Goal: Transaction & Acquisition: Book appointment/travel/reservation

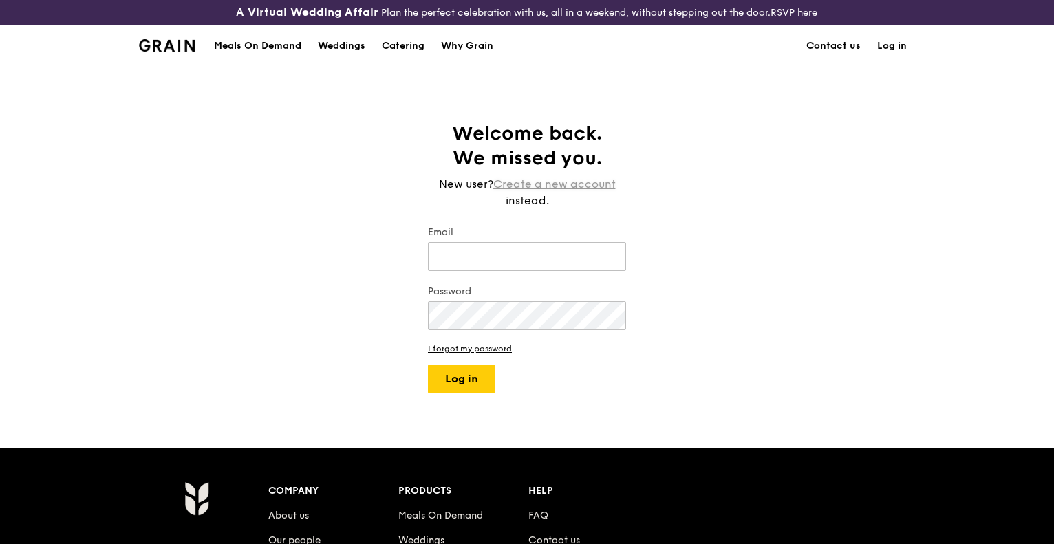
click at [558, 186] on link "Create a new account" at bounding box center [554, 184] width 122 height 17
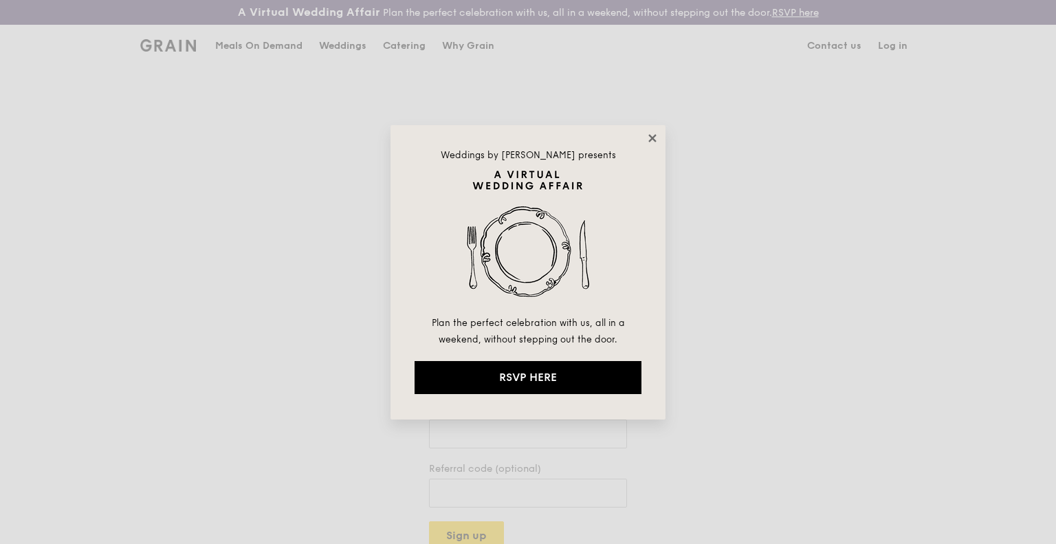
drag, startPoint x: 657, startPoint y: 148, endPoint x: 652, endPoint y: 135, distance: 13.9
click at [652, 135] on icon at bounding box center [652, 138] width 12 height 12
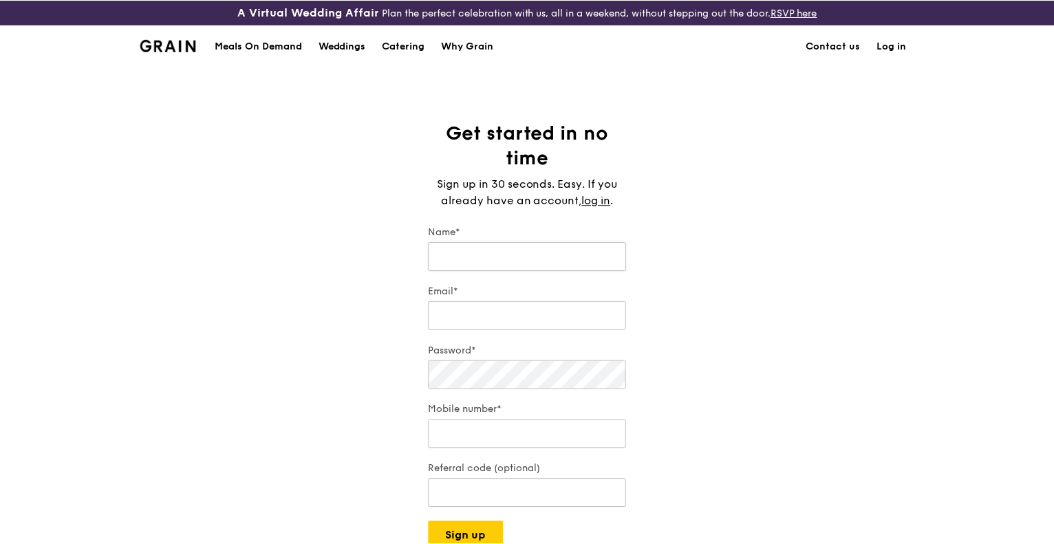
scroll to position [69, 0]
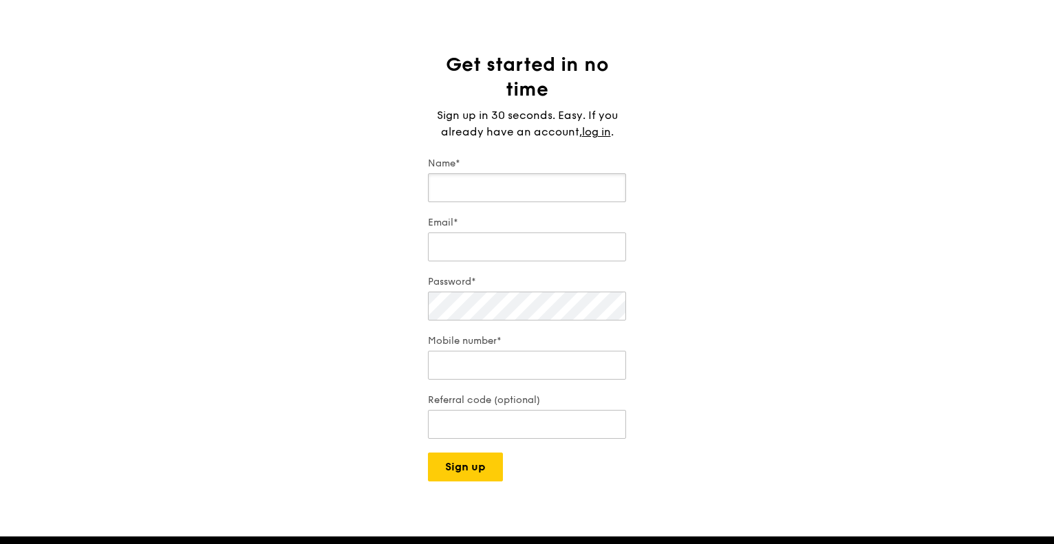
click at [547, 177] on input "Name*" at bounding box center [527, 187] width 198 height 29
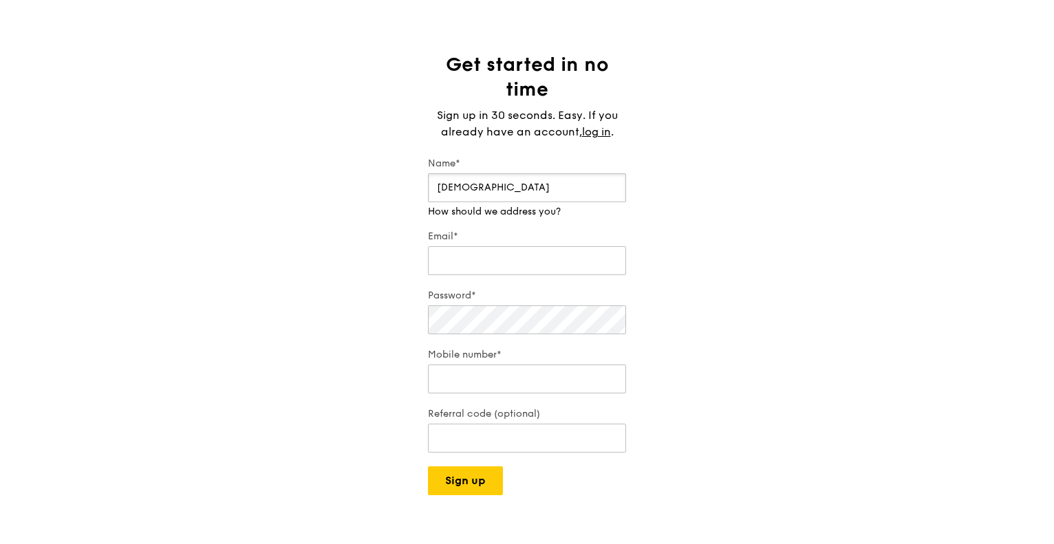
type input "[DEMOGRAPHIC_DATA]"
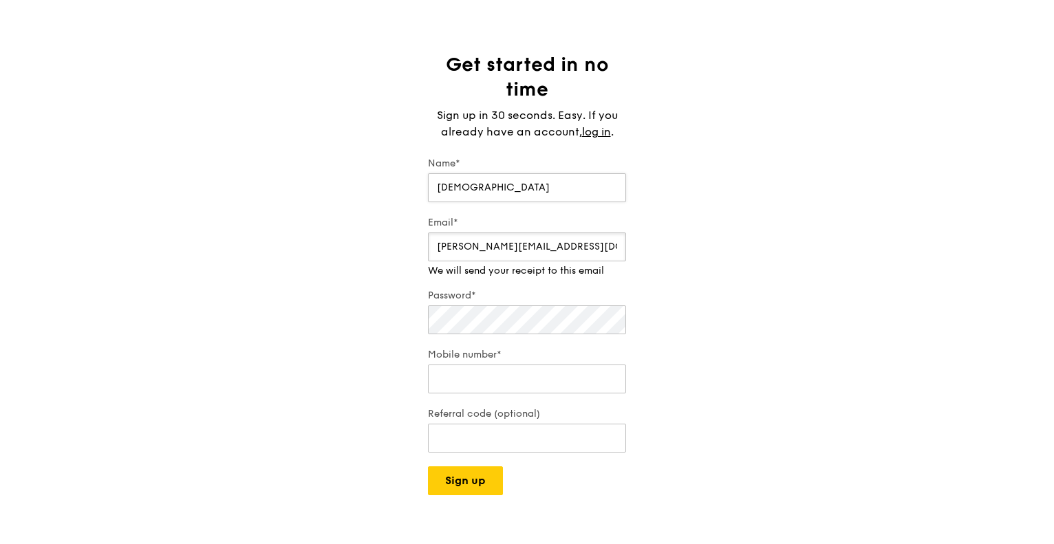
type input "[PERSON_NAME][EMAIL_ADDRESS][DOMAIN_NAME]"
click at [501, 373] on input "Mobile number*" at bounding box center [527, 378] width 198 height 29
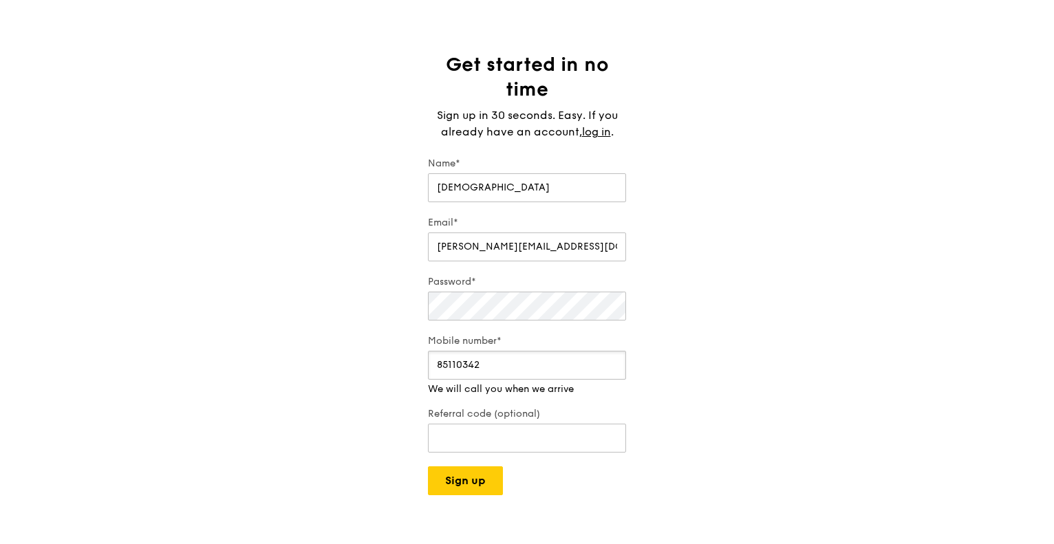
type input "85110342"
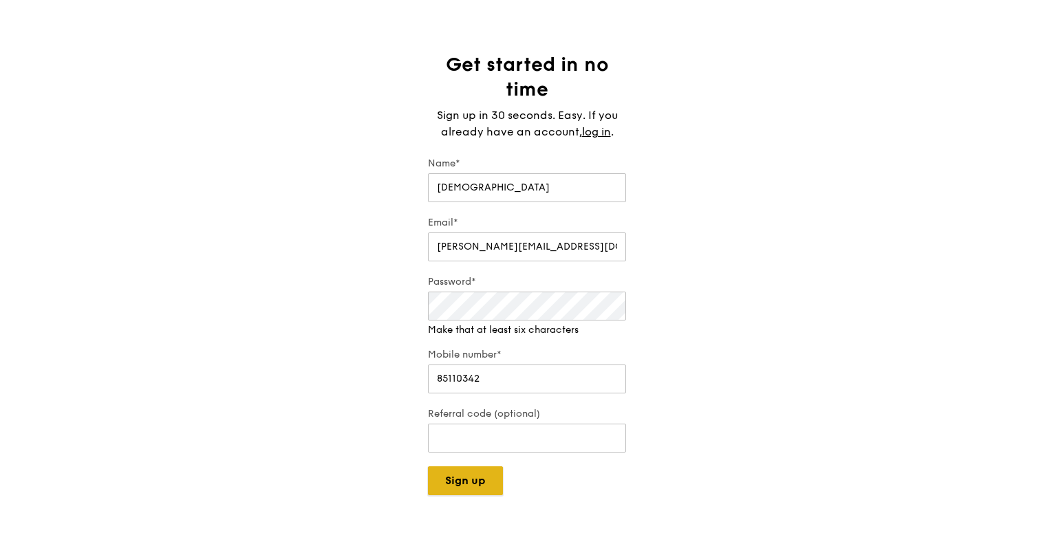
drag, startPoint x: 470, startPoint y: 461, endPoint x: 468, endPoint y: 483, distance: 22.2
click at [468, 470] on button "Sign up" at bounding box center [465, 480] width 75 height 29
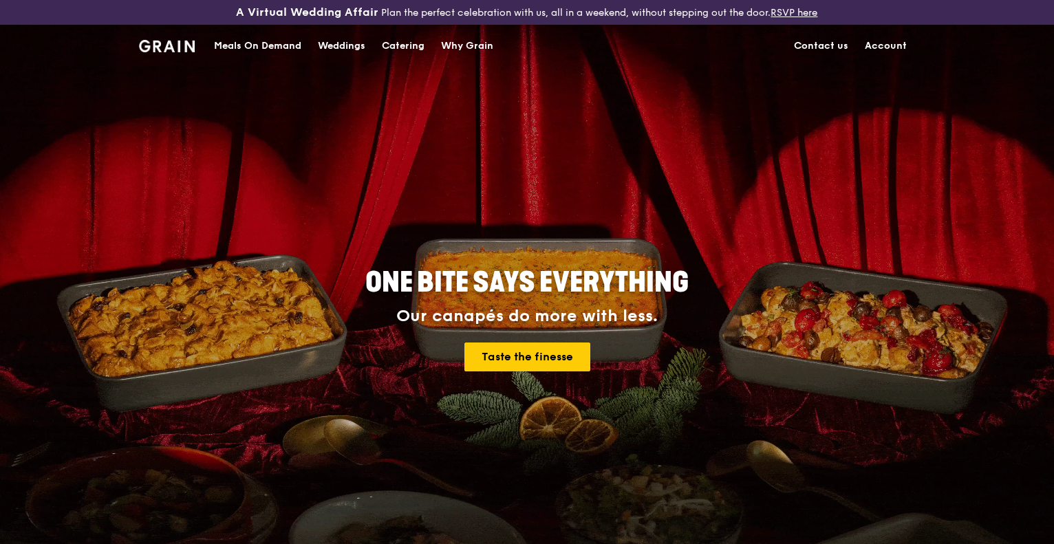
click at [833, 49] on link "Contact us" at bounding box center [820, 45] width 71 height 41
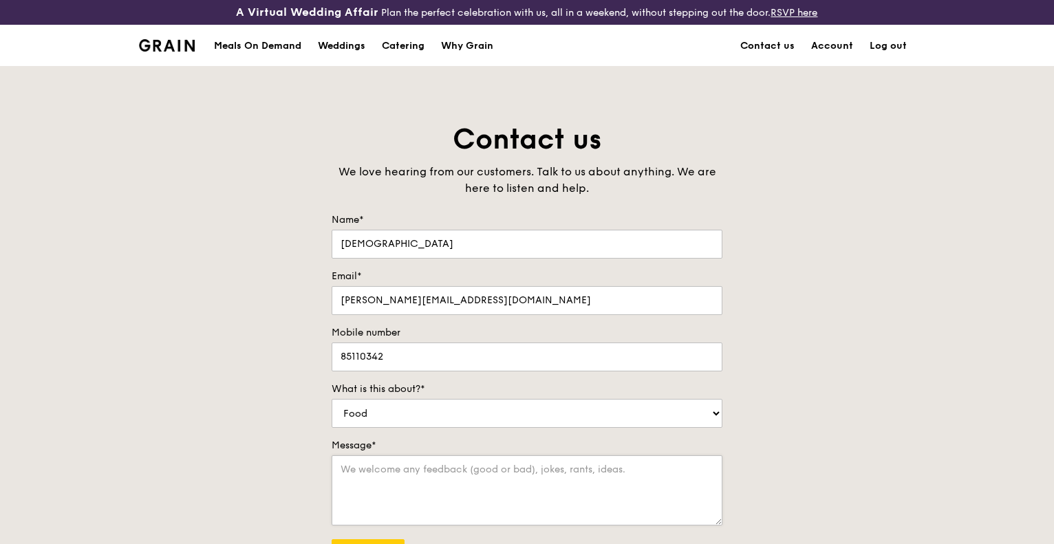
scroll to position [138, 0]
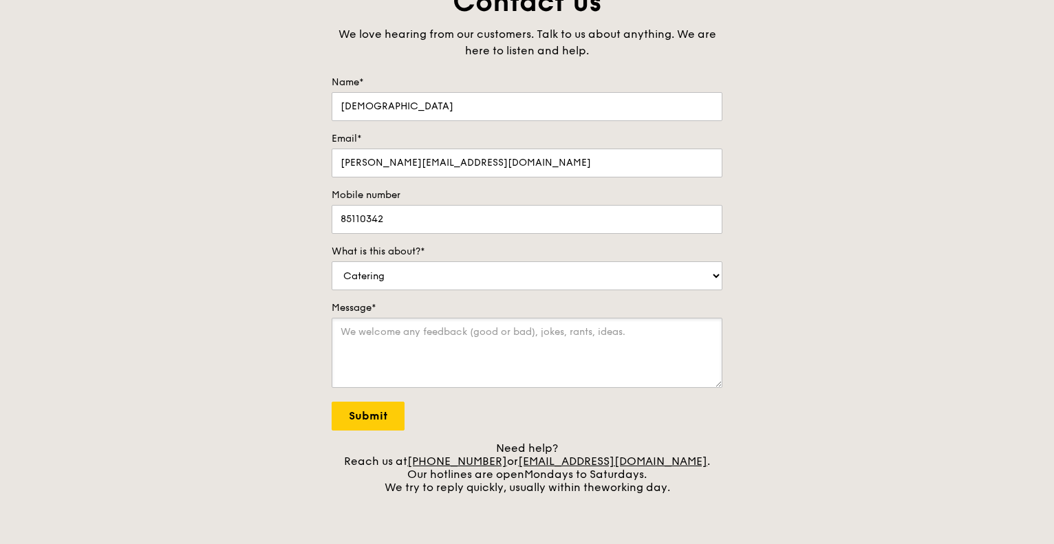
drag, startPoint x: 435, startPoint y: 328, endPoint x: 422, endPoint y: 322, distance: 15.1
click at [422, 322] on textarea "Message*" at bounding box center [526, 353] width 391 height 70
click at [505, 357] on textarea "Message*" at bounding box center [526, 353] width 391 height 70
select select "Billing/Payment"
drag, startPoint x: 494, startPoint y: 331, endPoint x: 490, endPoint y: 340, distance: 10.2
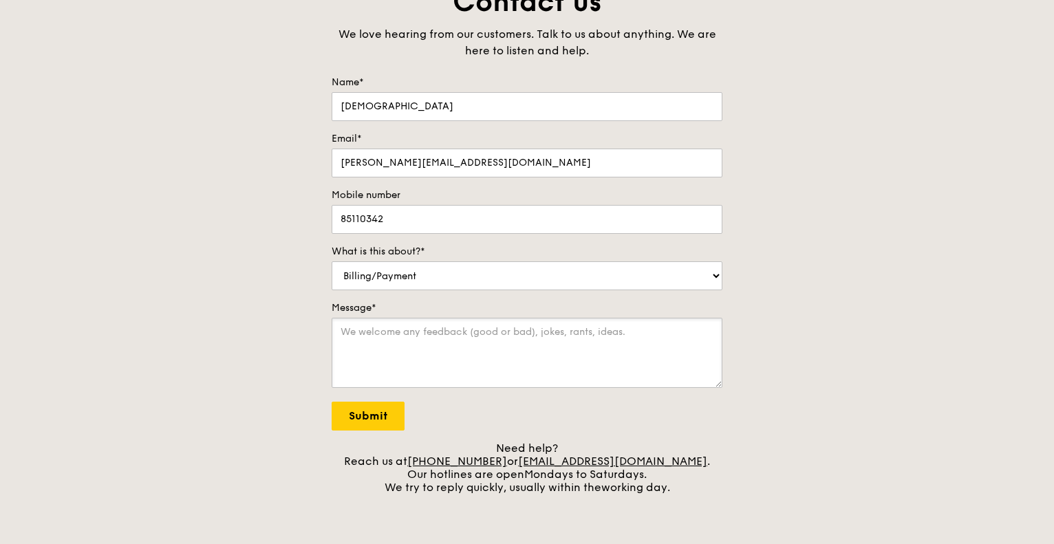
click at [490, 340] on textarea "Message*" at bounding box center [526, 353] width 391 height 70
click at [549, 399] on form "Name* Haresh Email* haresh.vijeyan@uobgroup.com Mobile number 85110342 What is …" at bounding box center [526, 253] width 391 height 355
click at [519, 350] on textarea "Message*" at bounding box center [526, 353] width 391 height 70
click at [452, 346] on textarea "Hi, I am just checking about the corporate discount. Is there a certian percent…" at bounding box center [526, 353] width 391 height 70
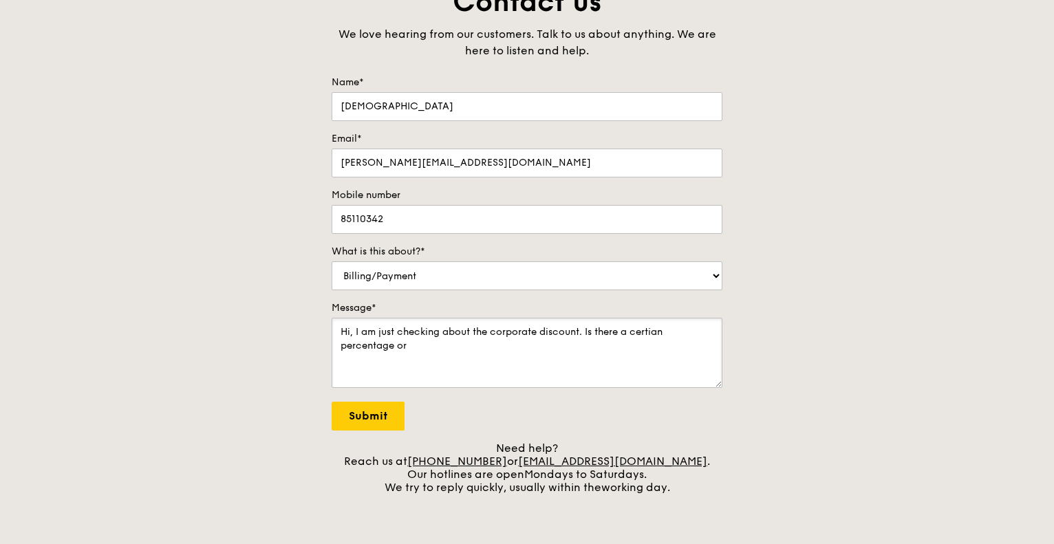
click at [452, 346] on textarea "Hi, I am just checking about the corporate discount. Is there a certian percent…" at bounding box center [526, 353] width 391 height 70
click at [431, 343] on textarea "Hi, I am just checking about the corporate discount. Is there a certian percent…" at bounding box center [526, 353] width 391 height 70
drag, startPoint x: 427, startPoint y: 349, endPoint x: 393, endPoint y: 345, distance: 34.0
click at [393, 344] on textarea "Hi, I am just checking about the corporate discount. Is there a certian percent…" at bounding box center [526, 353] width 391 height 70
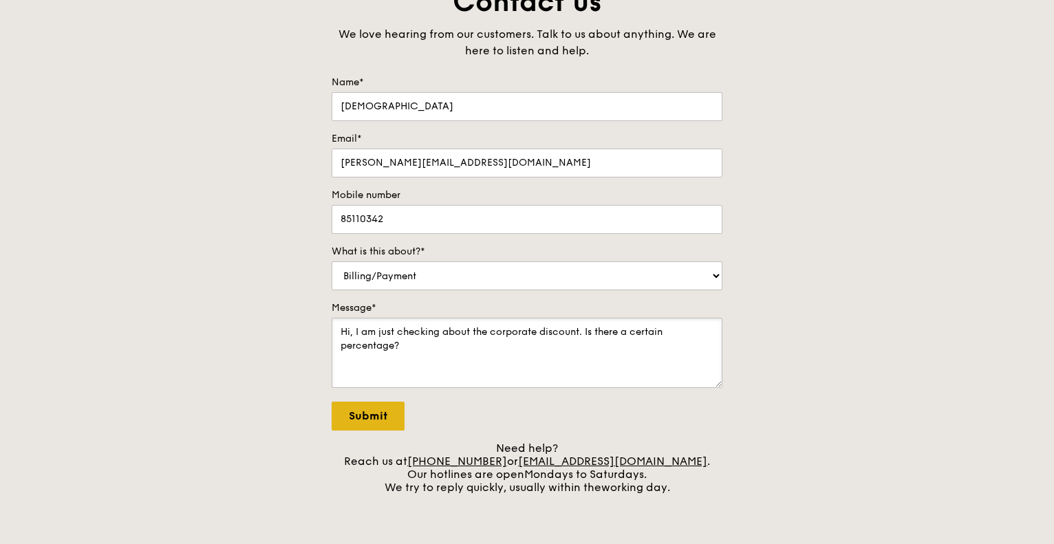
type textarea "Hi, I am just checking about the corporate discount. Is there a certain percent…"
click at [375, 417] on input "Submit" at bounding box center [367, 416] width 73 height 29
select select "Food"
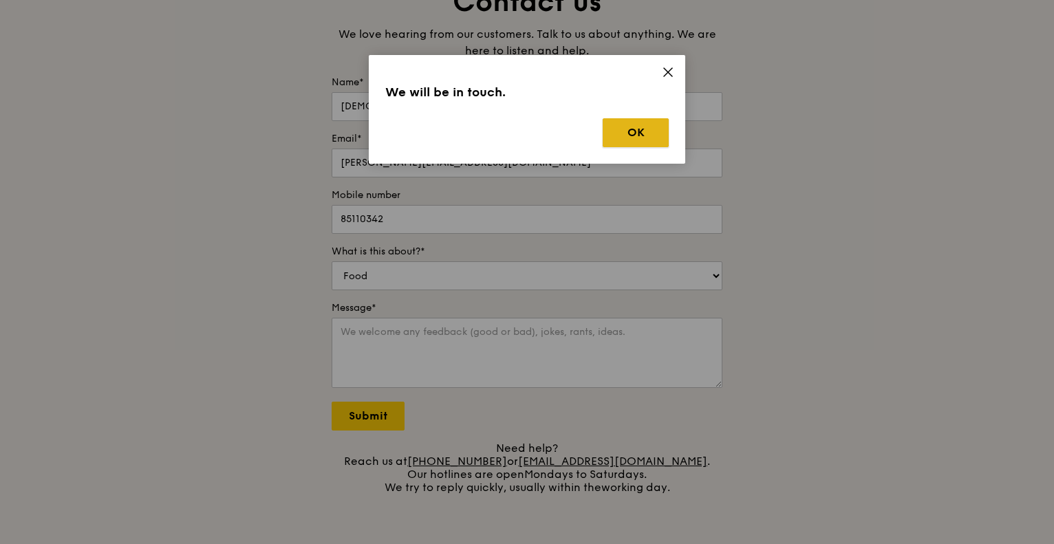
click at [662, 120] on button "OK" at bounding box center [635, 132] width 66 height 29
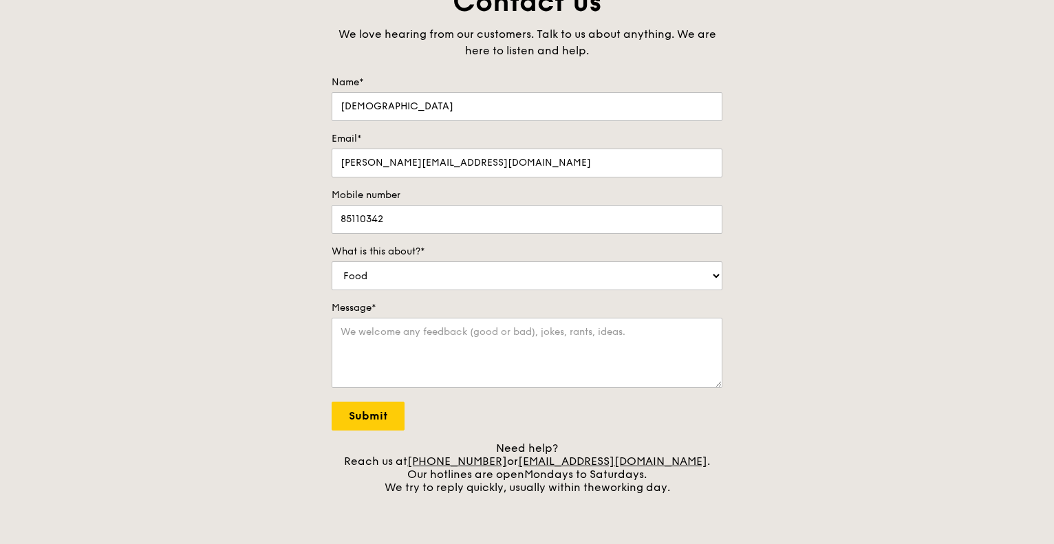
scroll to position [0, 0]
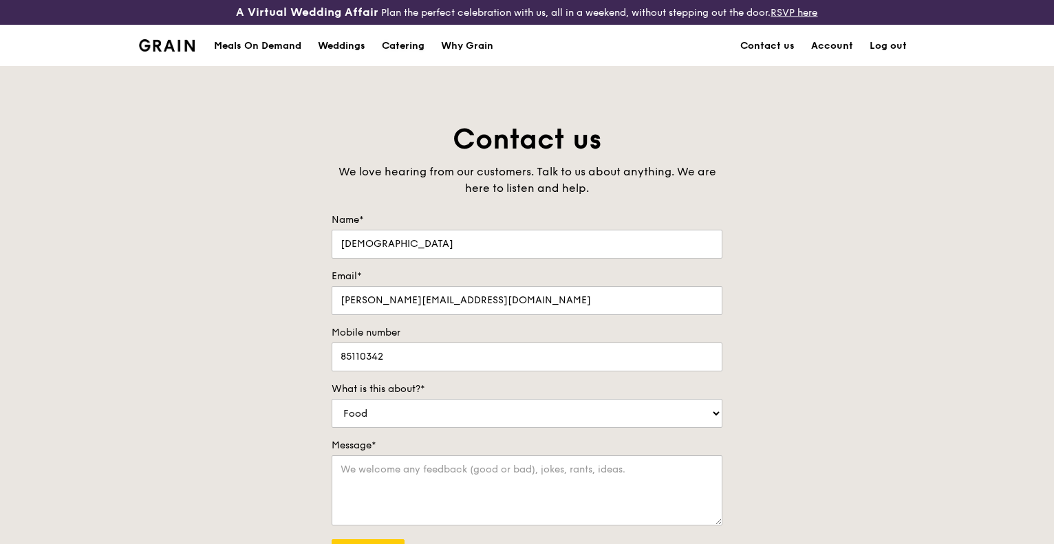
click at [418, 47] on div "Catering" at bounding box center [403, 45] width 43 height 41
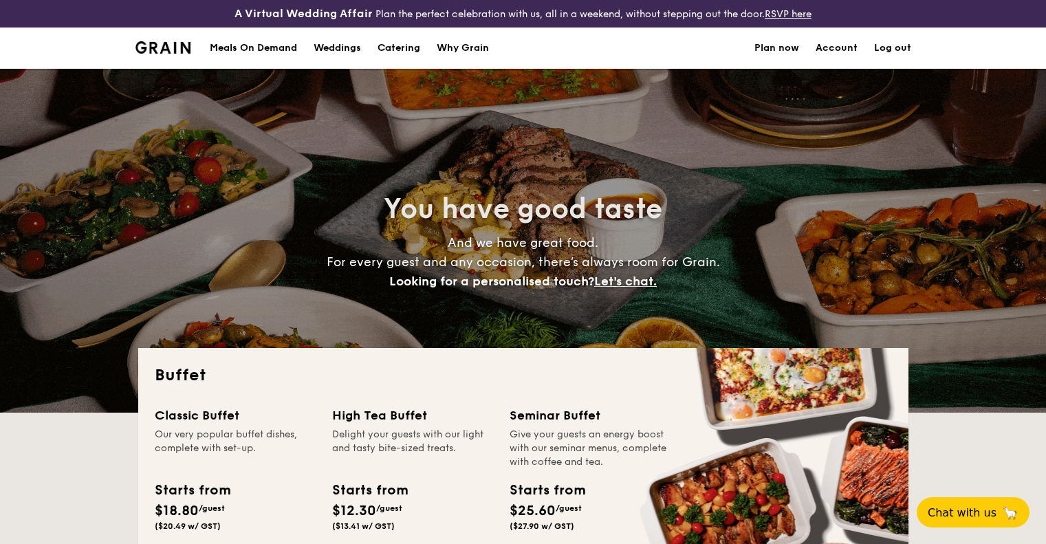
select select
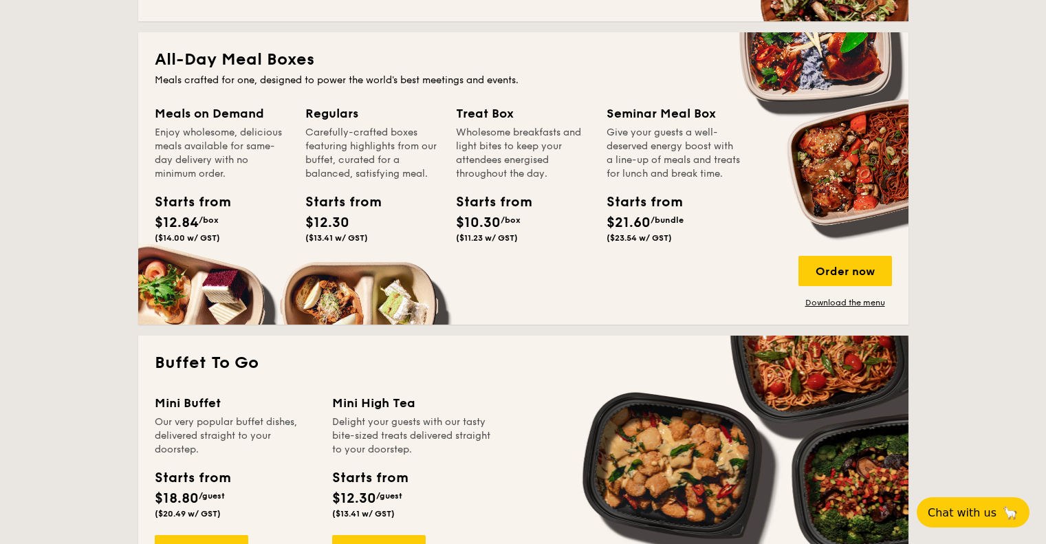
scroll to position [1100, 0]
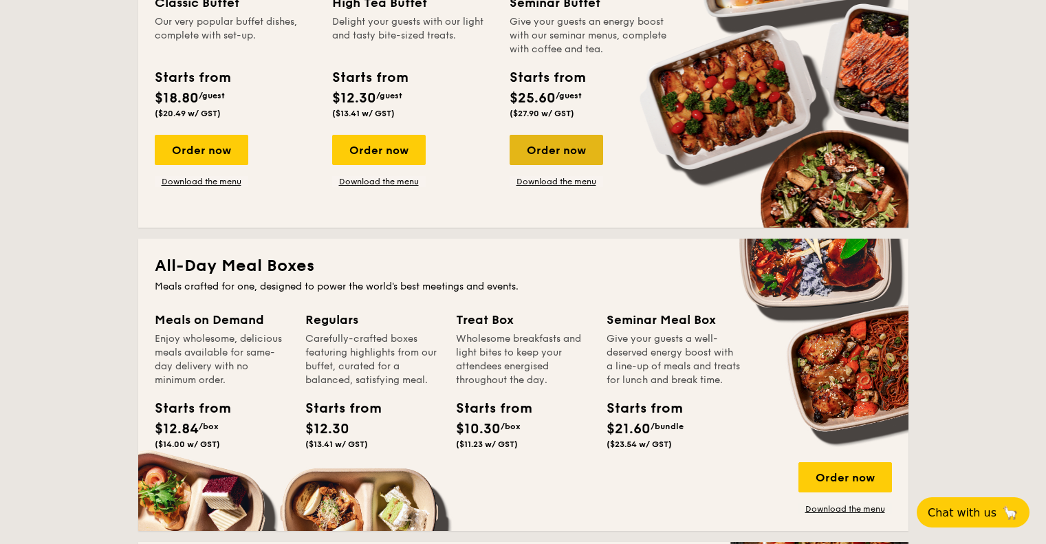
scroll to position [275, 0]
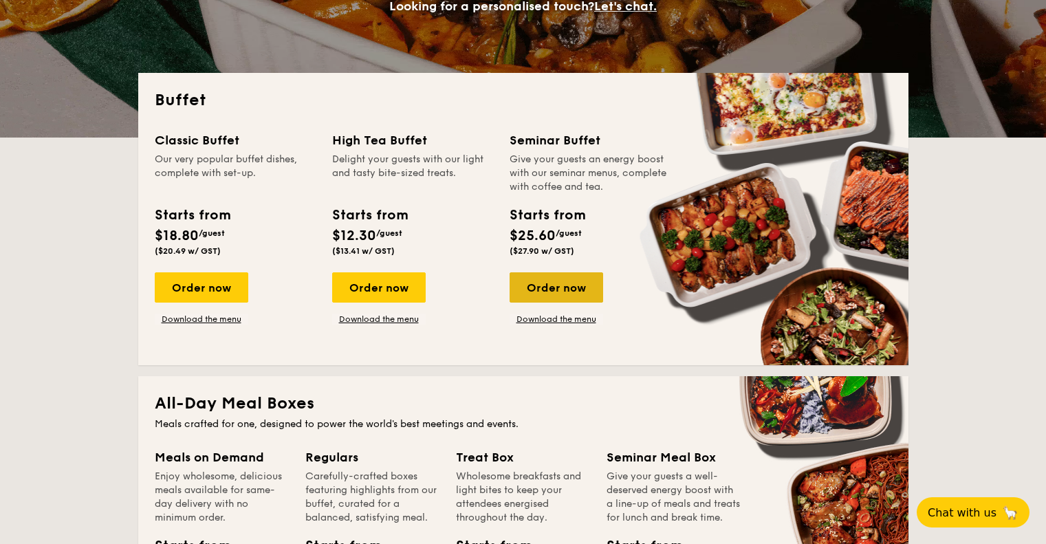
click at [567, 294] on div "Order now" at bounding box center [557, 287] width 94 height 30
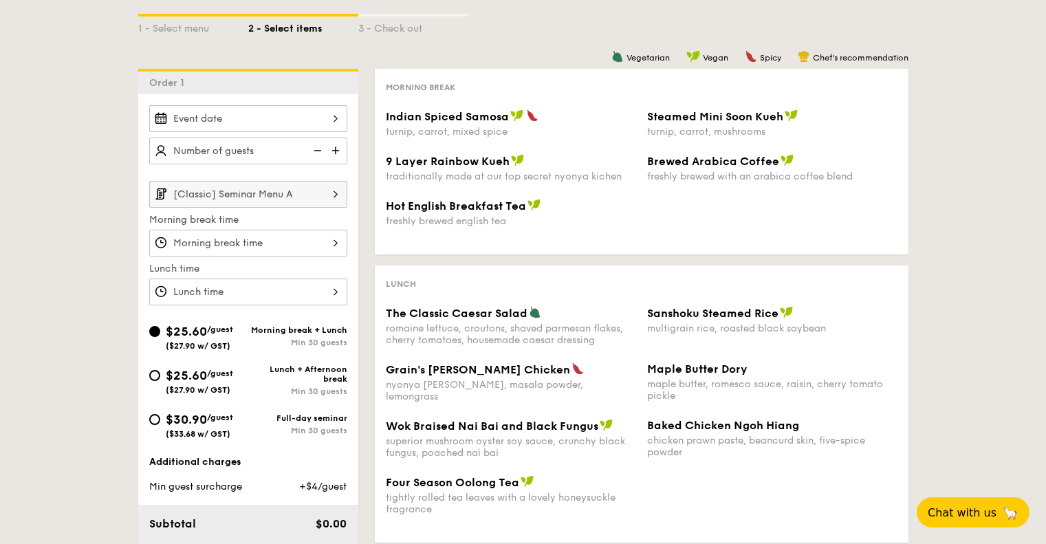
scroll to position [344, 0]
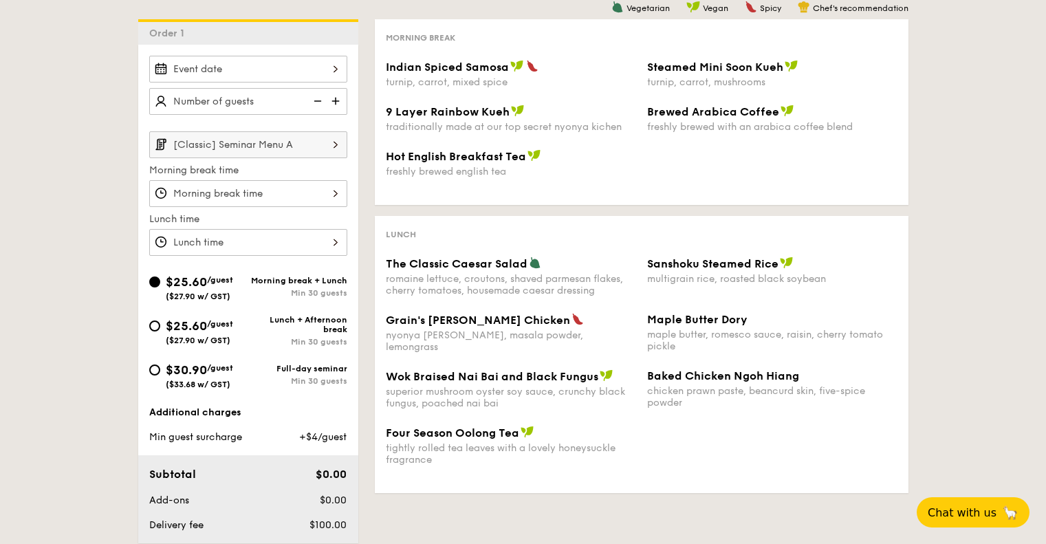
click at [291, 71] on input "Indian Spiced Samosa turnip, carrot, mixed spice" at bounding box center [248, 69] width 198 height 27
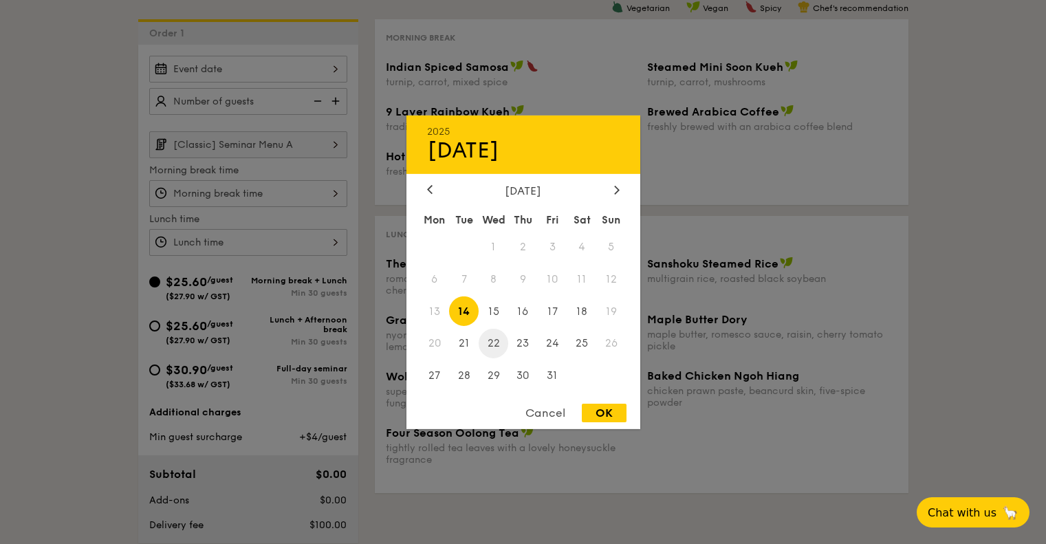
click at [496, 342] on span "22" at bounding box center [494, 344] width 30 height 30
click at [597, 413] on div "OK" at bounding box center [604, 413] width 45 height 19
type input "Oct 22, 2025"
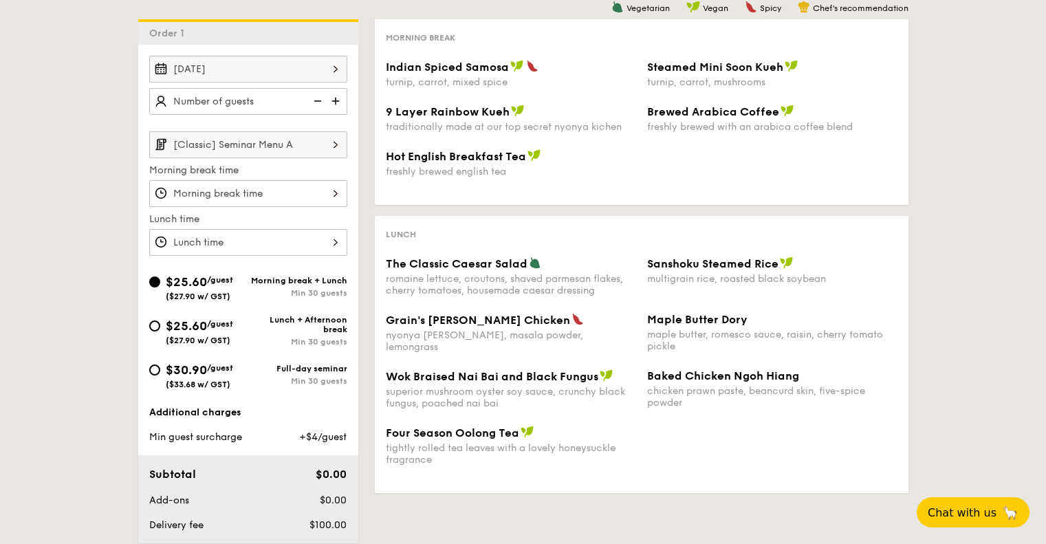
click at [267, 100] on input "text" at bounding box center [248, 101] width 198 height 27
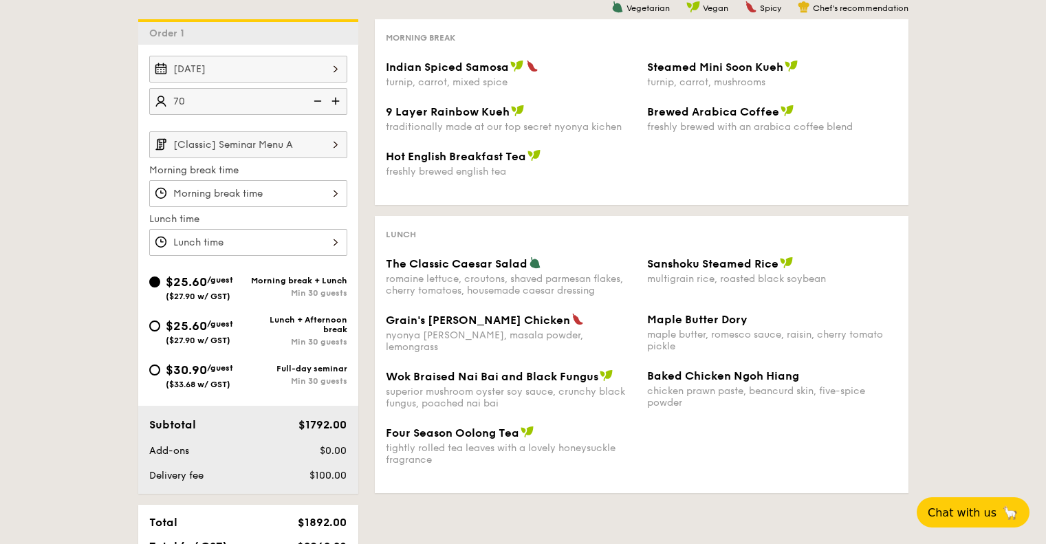
click at [301, 149] on input "[Classic] Seminar Menu A" at bounding box center [248, 144] width 198 height 27
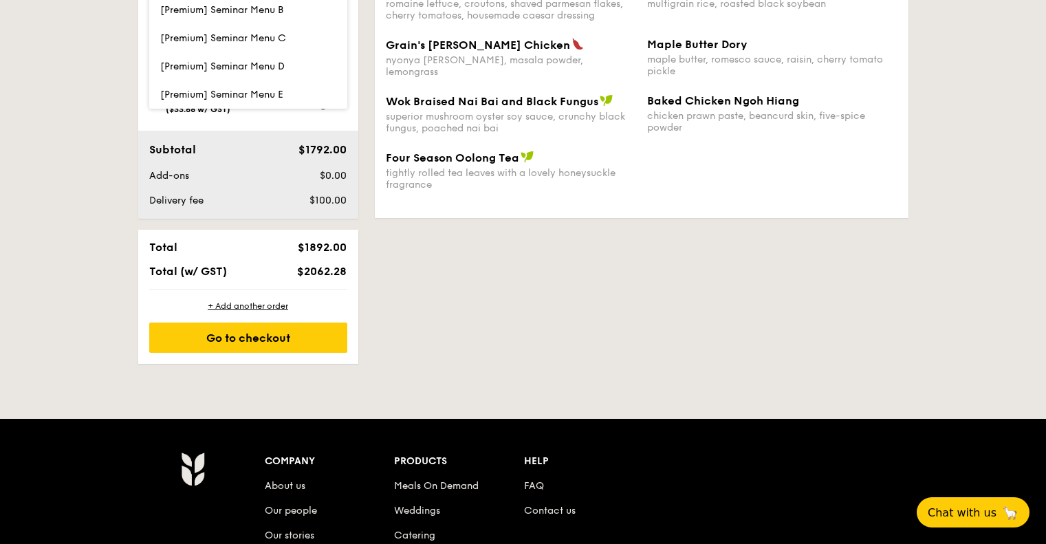
scroll to position [481, 0]
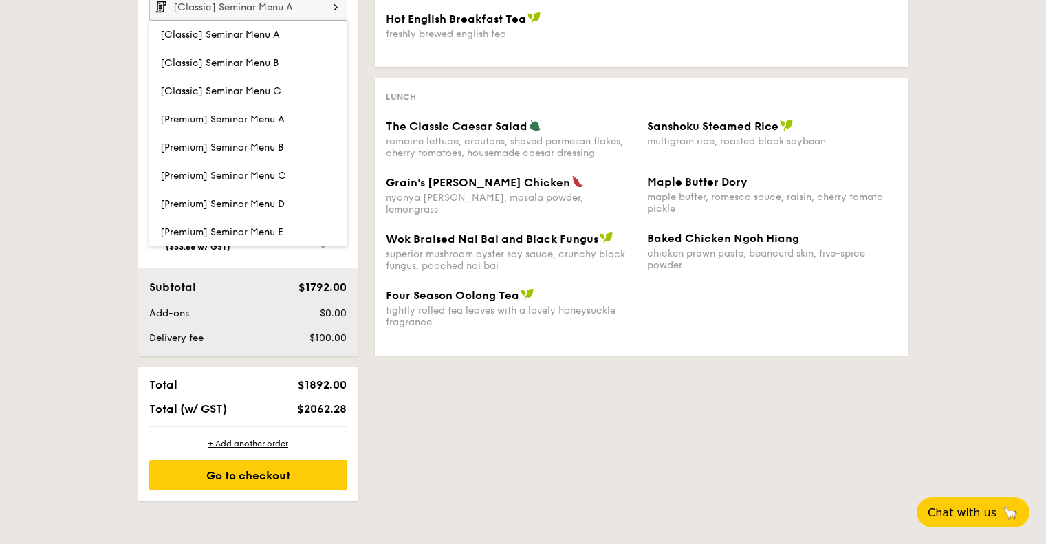
click at [363, 307] on div "Vegetarian Vegan Spicy Chef's recommendation Morning break Indian Spiced Samosa…" at bounding box center [633, 124] width 550 height 485
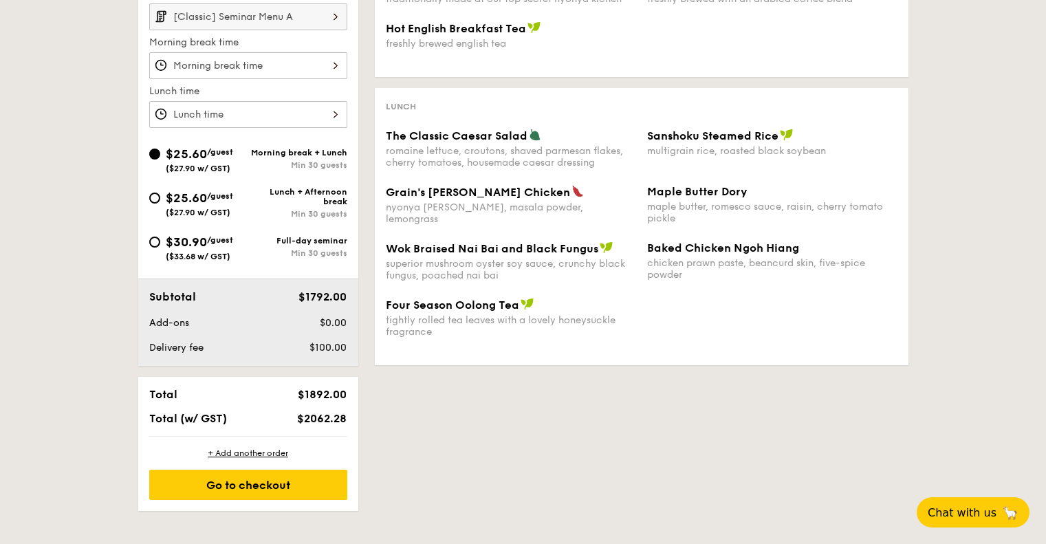
scroll to position [206, 0]
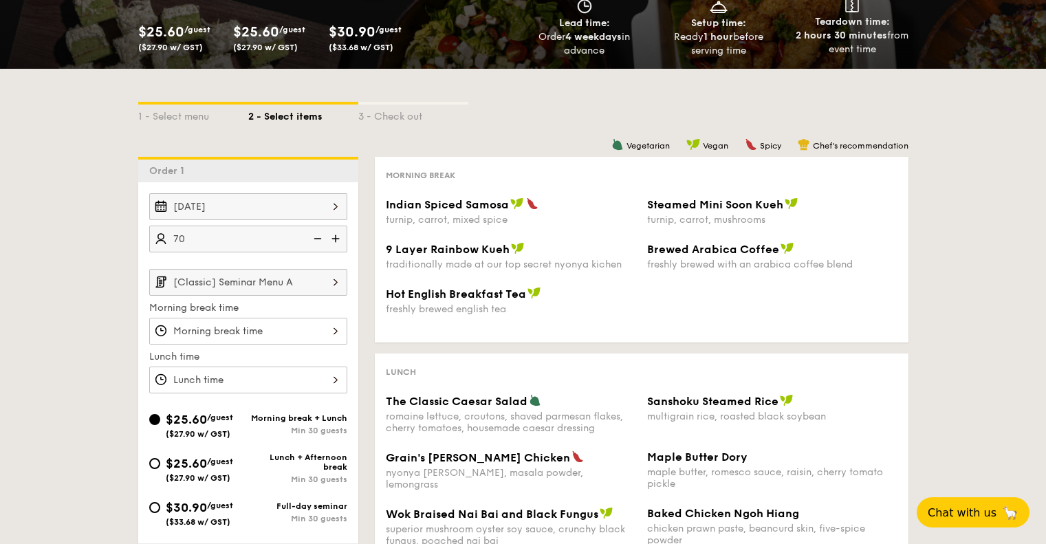
click at [238, 241] on input "70" at bounding box center [248, 239] width 198 height 27
click at [312, 239] on img at bounding box center [316, 239] width 21 height 26
click at [316, 239] on img at bounding box center [316, 239] width 21 height 26
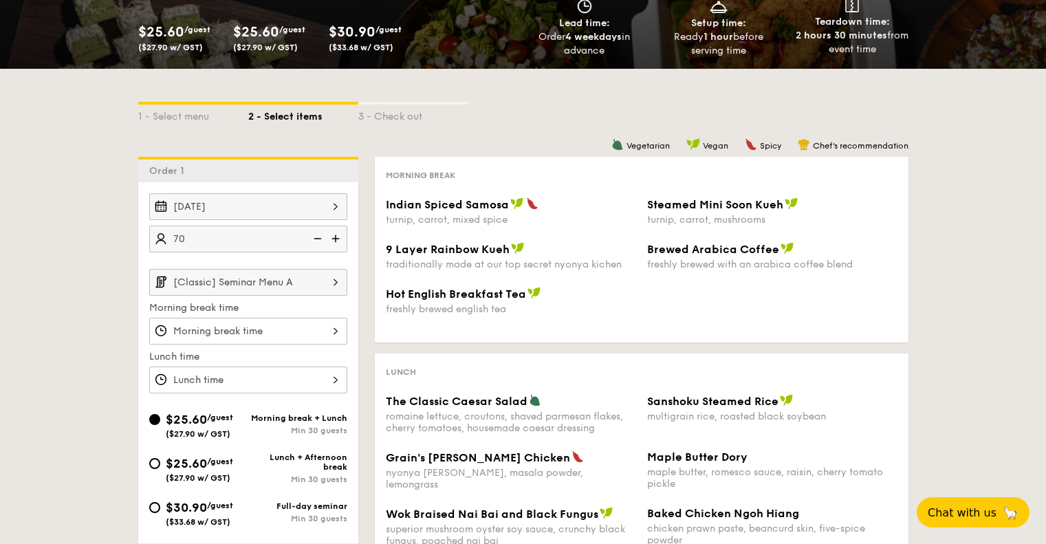
click at [316, 239] on img at bounding box center [316, 239] width 21 height 26
drag, startPoint x: 250, startPoint y: 240, endPoint x: 227, endPoint y: 235, distance: 23.9
click at [227, 235] on input "45" at bounding box center [248, 239] width 198 height 27
click at [332, 237] on img at bounding box center [337, 239] width 21 height 26
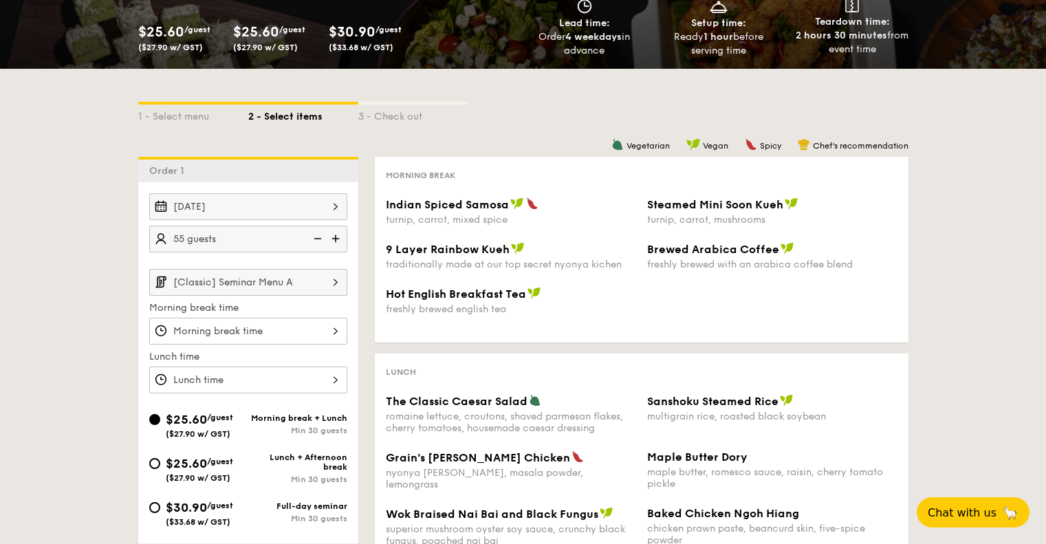
click at [332, 237] on img at bounding box center [337, 239] width 21 height 26
click at [88, 291] on div "1 - Select menu 2 - Select items 3 - Check out Order 1 Oct 22, 2025 65 guests […" at bounding box center [523, 423] width 1046 height 708
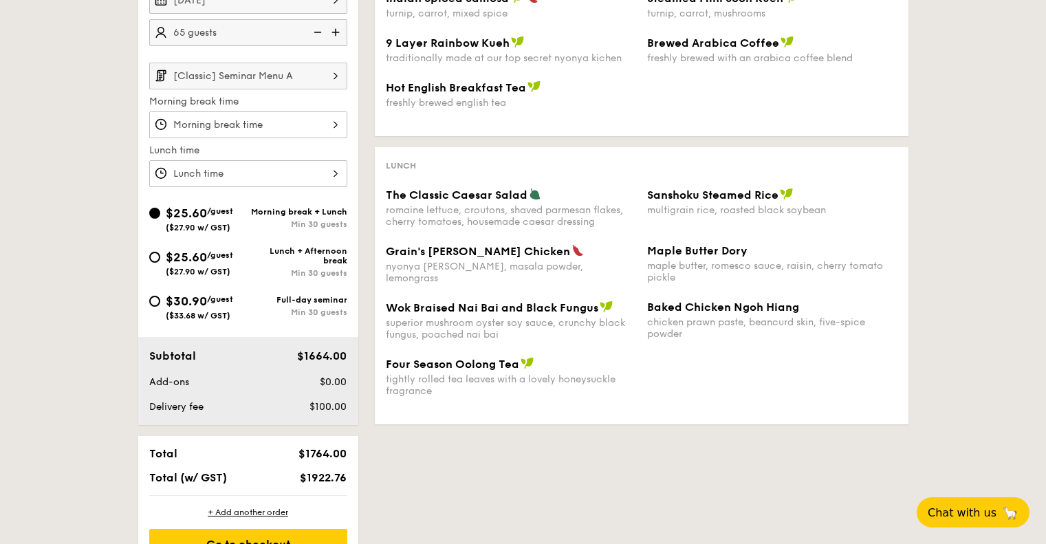
scroll to position [344, 0]
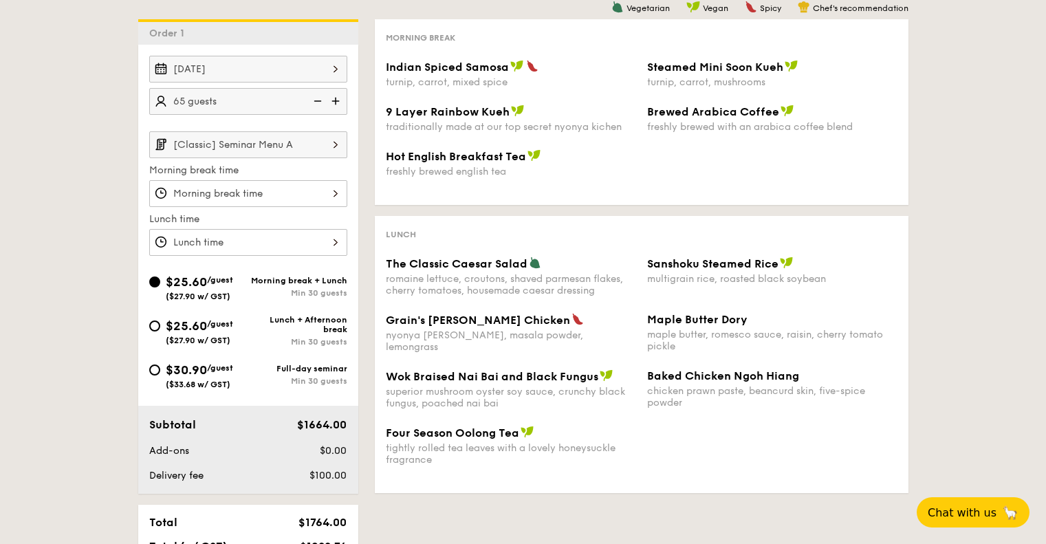
click at [312, 99] on img at bounding box center [316, 101] width 21 height 26
type input "60 guests"
click at [30, 120] on div "1 - Select menu 2 - Select items 3 - Check out Order 1 Oct 22, 2025 60 guests […" at bounding box center [523, 285] width 1046 height 708
click at [292, 149] on input "[Classic] Seminar Menu A" at bounding box center [248, 144] width 198 height 27
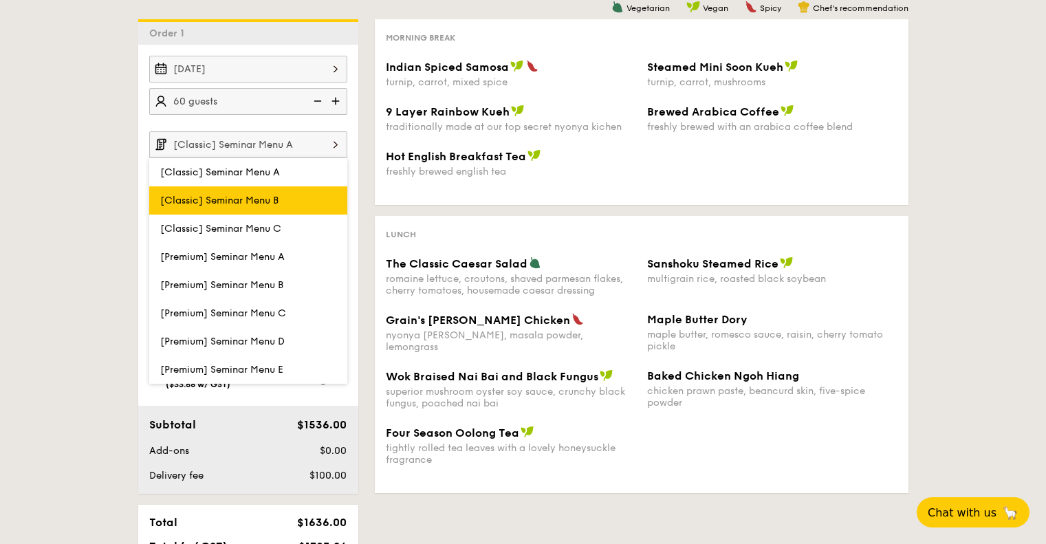
click at [289, 200] on label "[Classic] Seminar Menu B" at bounding box center [248, 200] width 198 height 28
click at [0, 0] on input "[Classic] Seminar Menu B" at bounding box center [0, 0] width 0 height 0
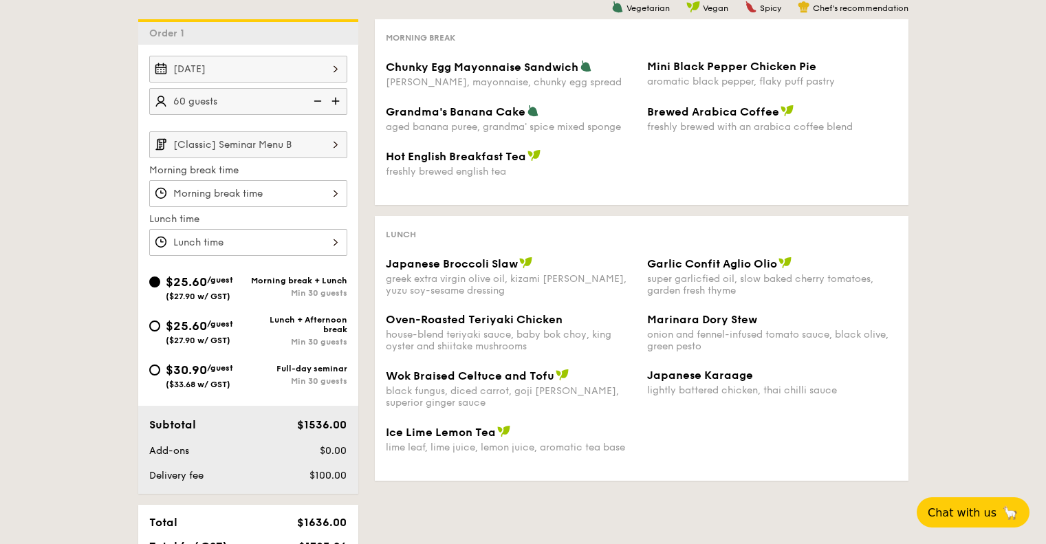
click at [305, 147] on input "[Classic] Seminar Menu B" at bounding box center [248, 144] width 198 height 27
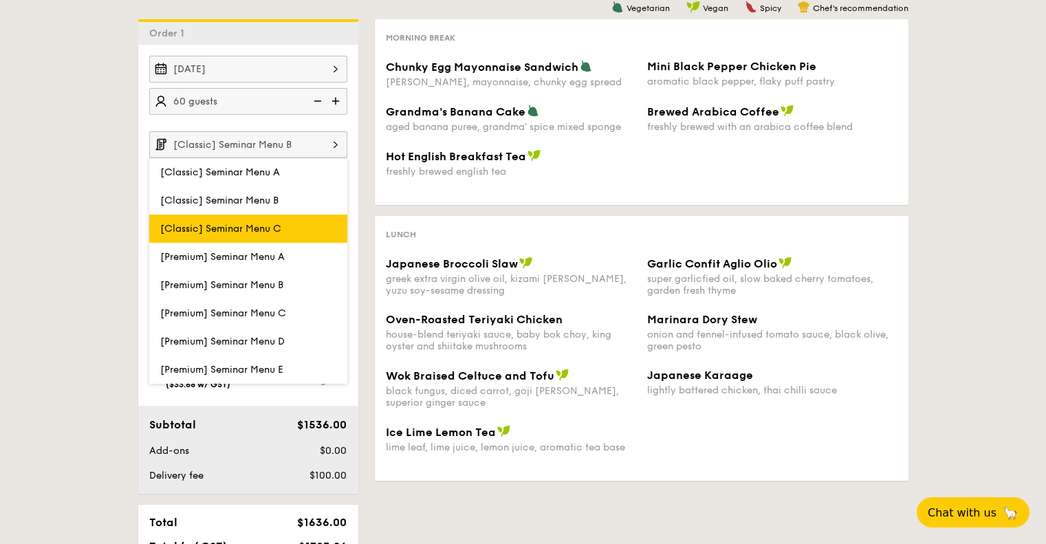
click at [296, 228] on label "[Classic] Seminar Menu C" at bounding box center [248, 229] width 198 height 28
click at [0, 0] on input "[Classic] Seminar Menu C" at bounding box center [0, 0] width 0 height 0
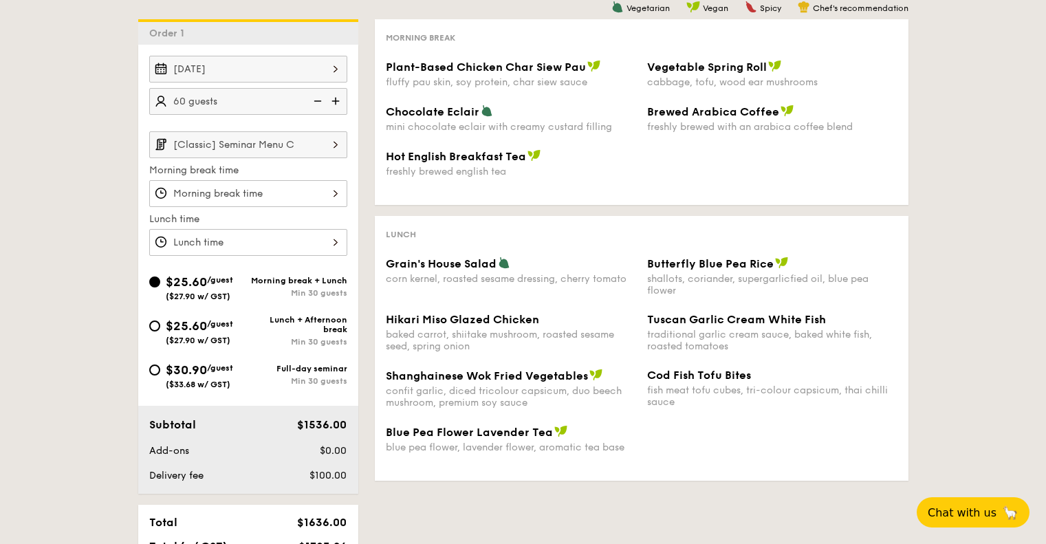
click at [302, 150] on input "[Classic] Seminar Menu C" at bounding box center [248, 144] width 198 height 27
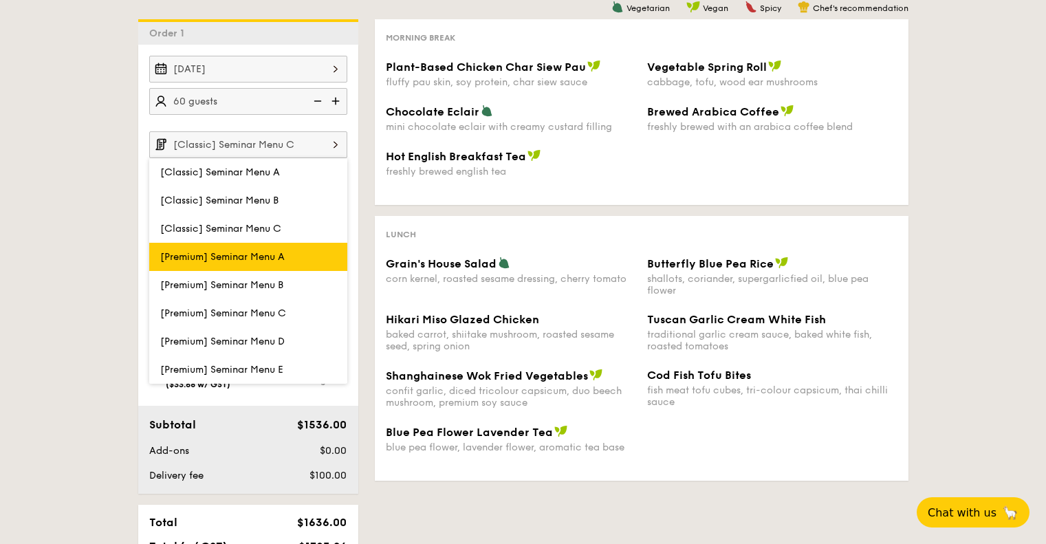
click at [302, 259] on label "[Premium] Seminar Menu A" at bounding box center [248, 257] width 198 height 28
click at [0, 0] on input "[Premium] Seminar Menu A" at bounding box center [0, 0] width 0 height 0
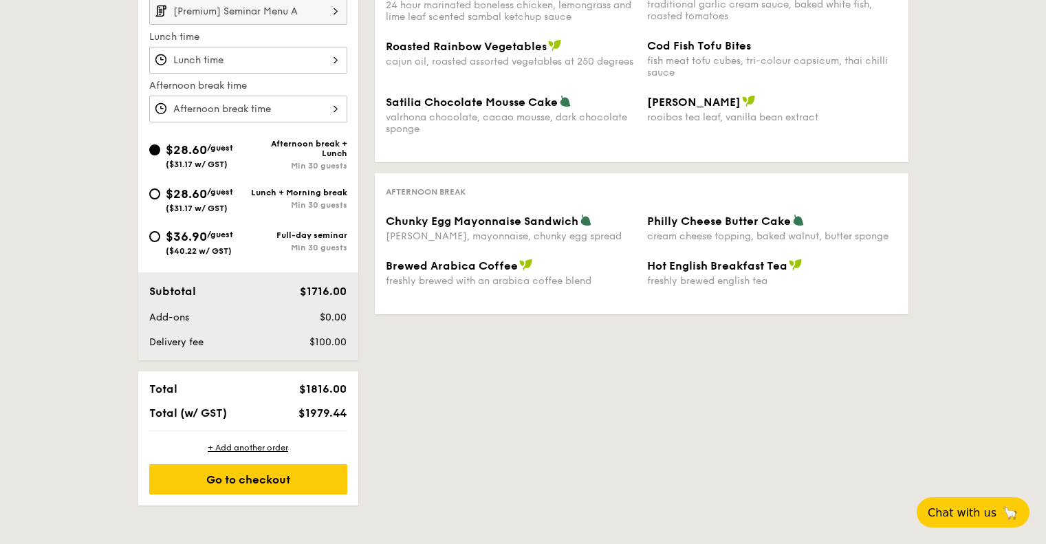
scroll to position [413, 0]
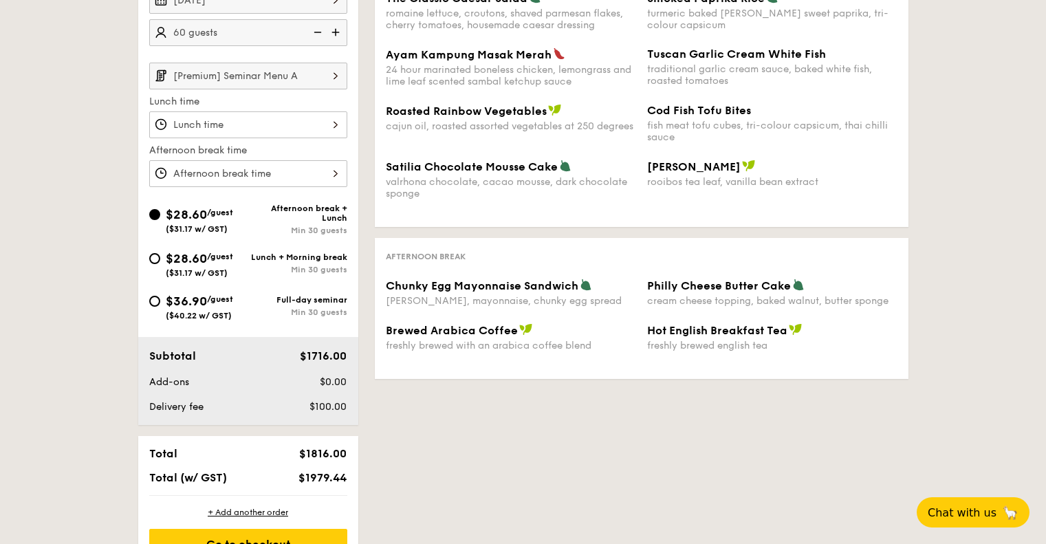
click at [311, 69] on input "[Premium] Seminar Menu A" at bounding box center [248, 76] width 198 height 27
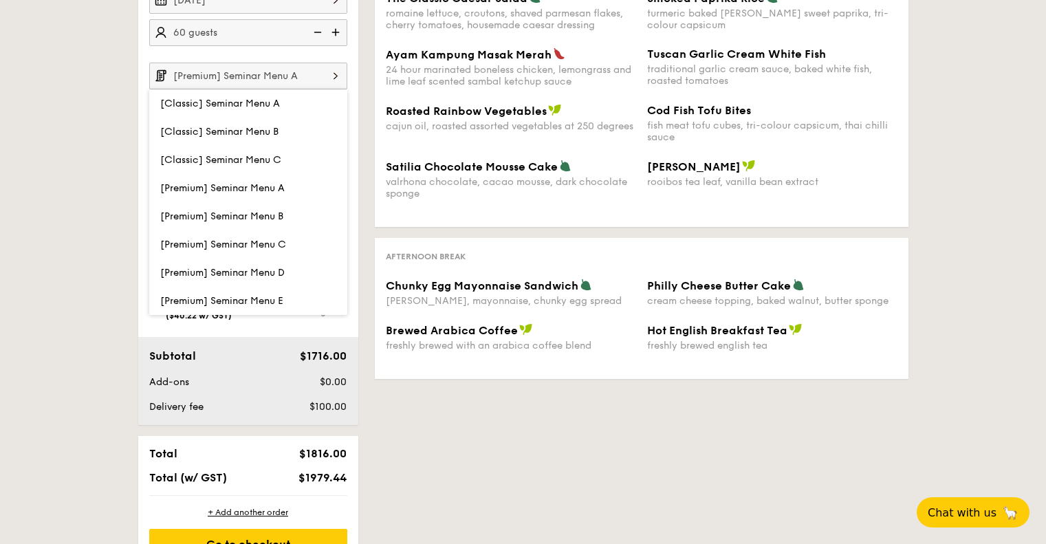
scroll to position [445, 0]
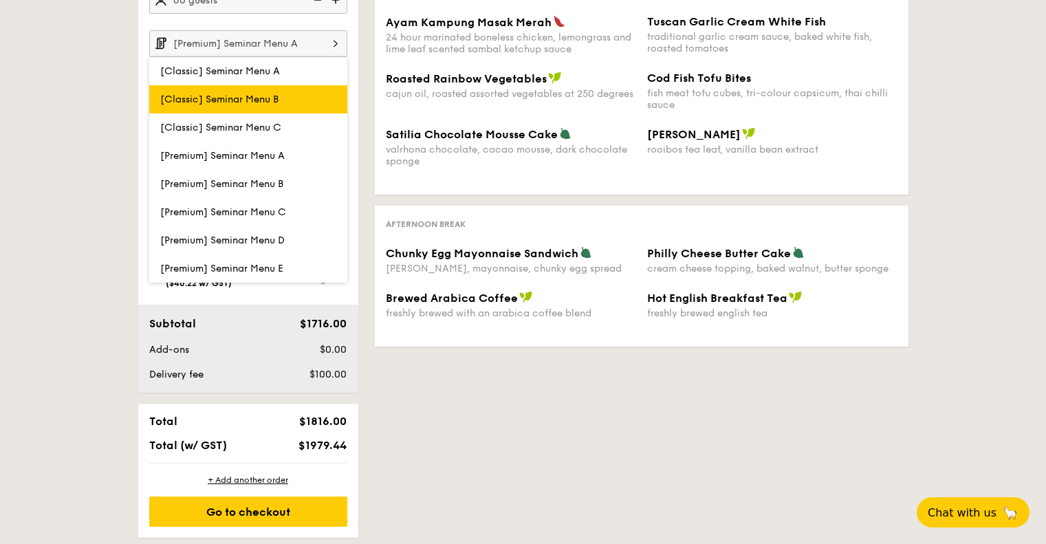
click at [272, 113] on label "[Classic] Seminar Menu B" at bounding box center [248, 99] width 198 height 28
click at [0, 0] on input "[Classic] Seminar Menu B" at bounding box center [0, 0] width 0 height 0
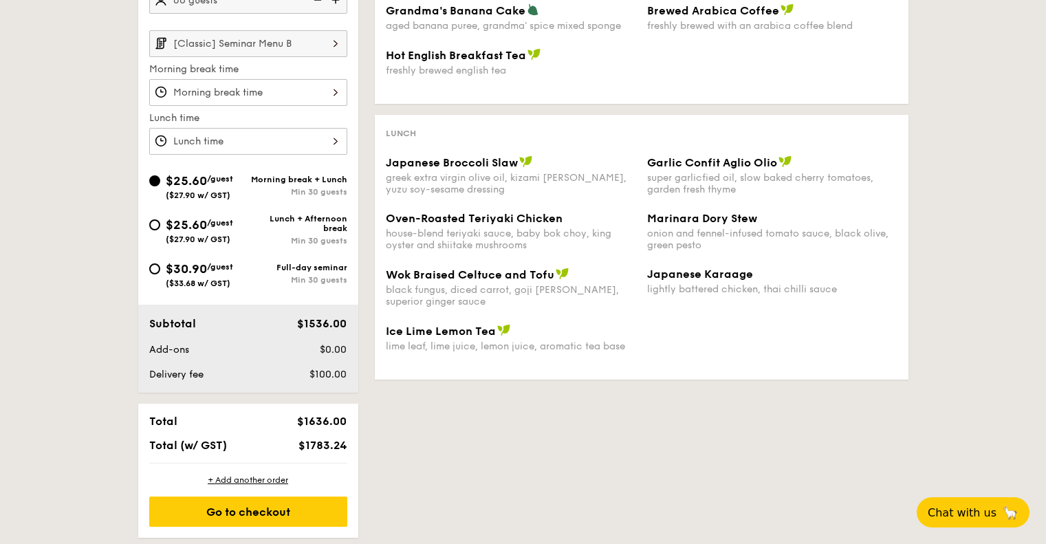
scroll to position [344, 0]
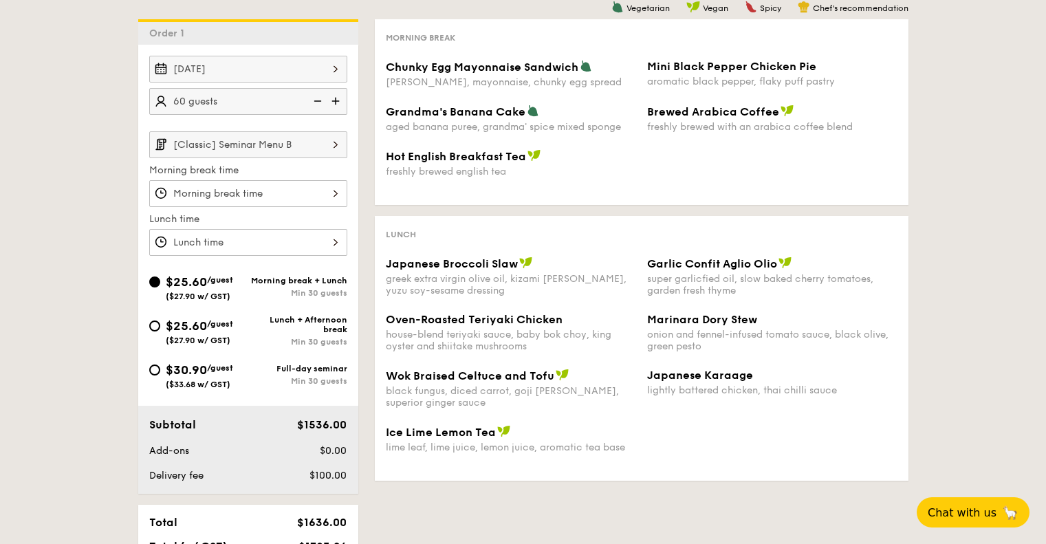
click at [318, 143] on input "[Classic] Seminar Menu B" at bounding box center [248, 144] width 198 height 27
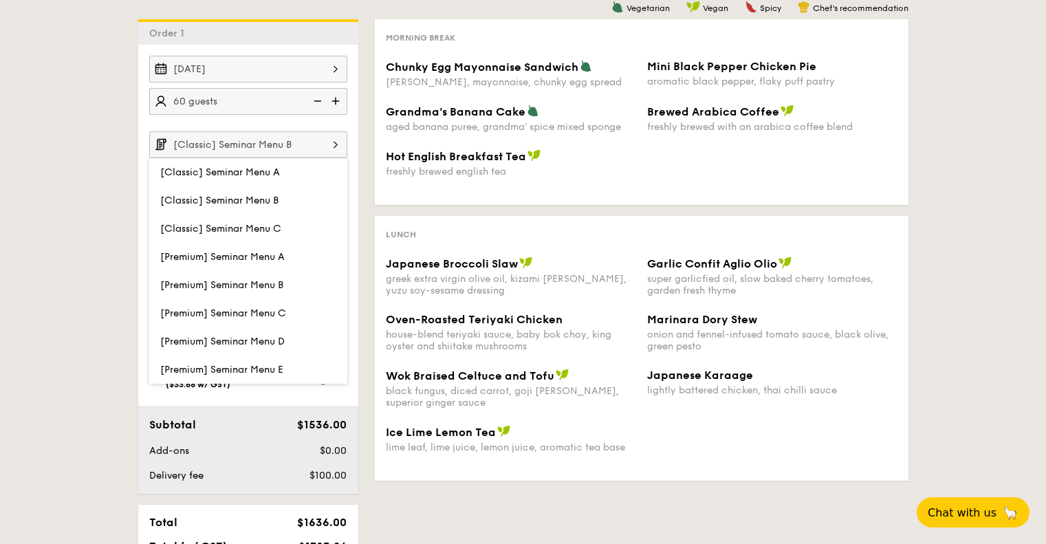
click at [318, 143] on input "[Classic] Seminar Menu B" at bounding box center [248, 144] width 198 height 27
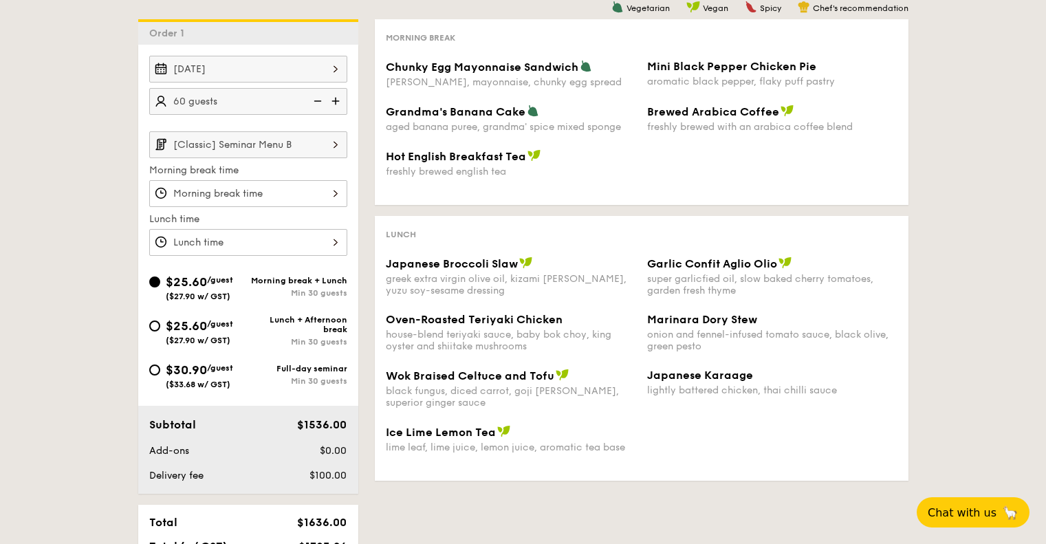
click at [304, 145] on input "[Classic] Seminar Menu B" at bounding box center [248, 144] width 198 height 27
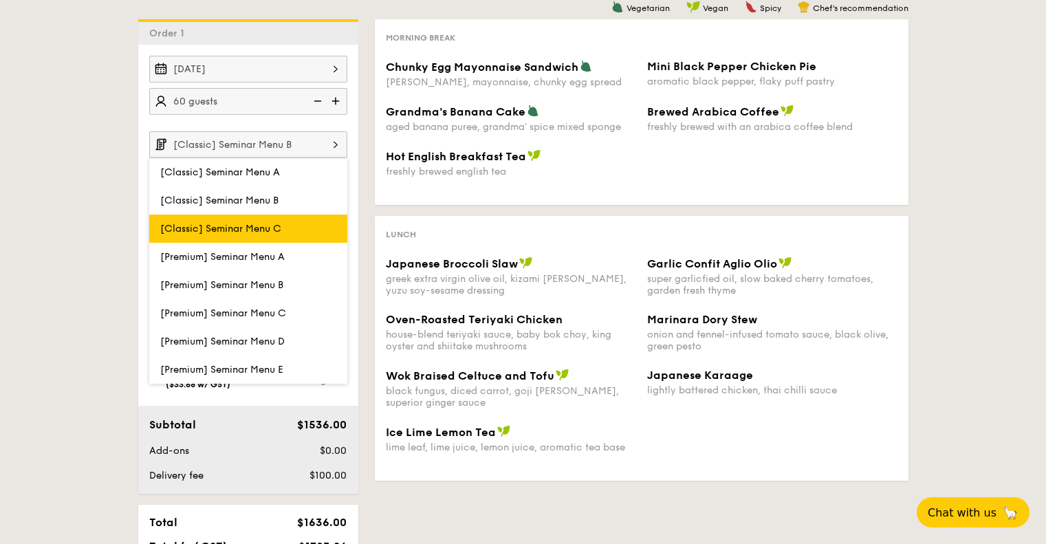
click at [260, 223] on span "[Classic] Seminar Menu C" at bounding box center [220, 229] width 121 height 12
click at [0, 0] on input "[Classic] Seminar Menu C" at bounding box center [0, 0] width 0 height 0
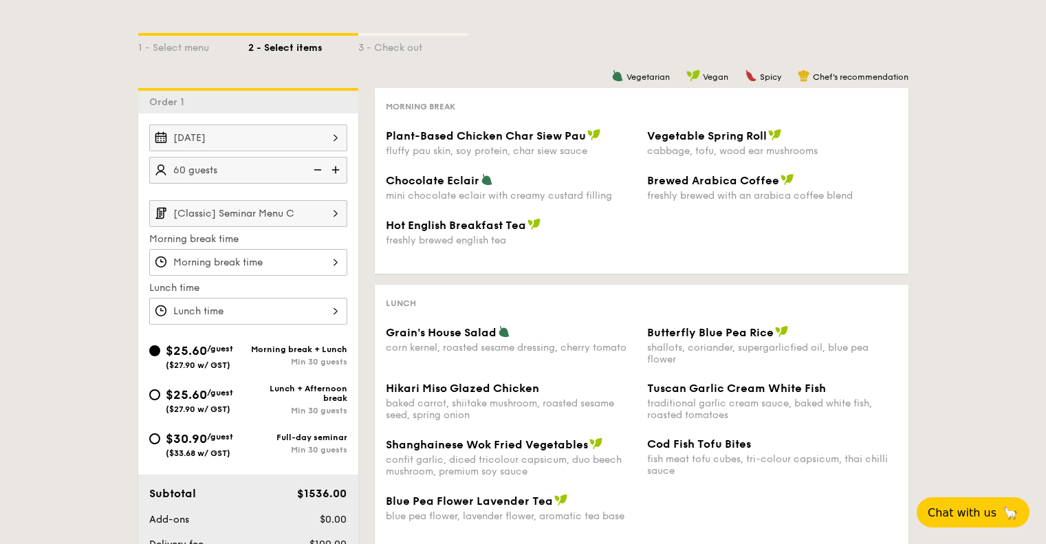
scroll to position [481, 0]
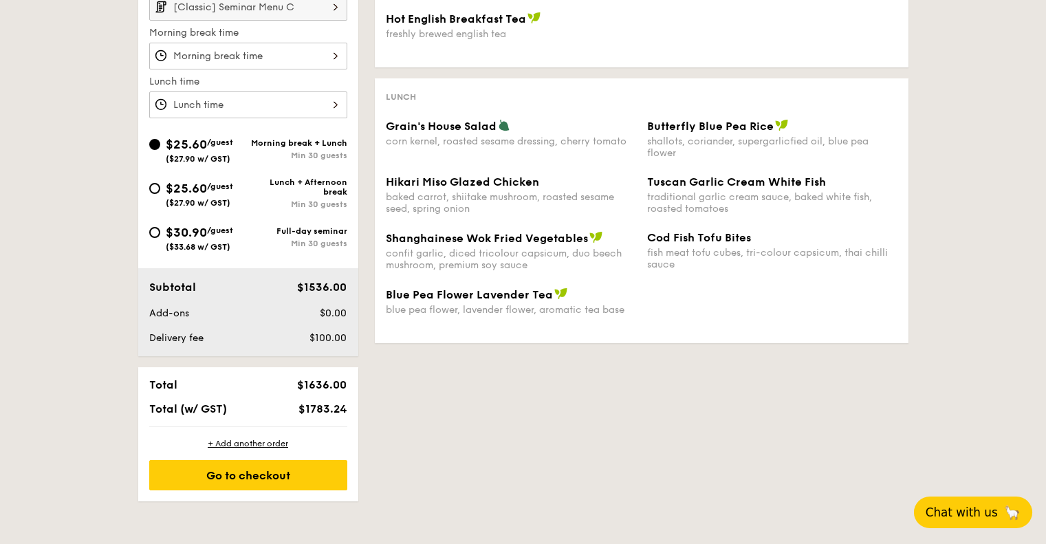
click at [953, 509] on span "Chat with us" at bounding box center [962, 512] width 72 height 14
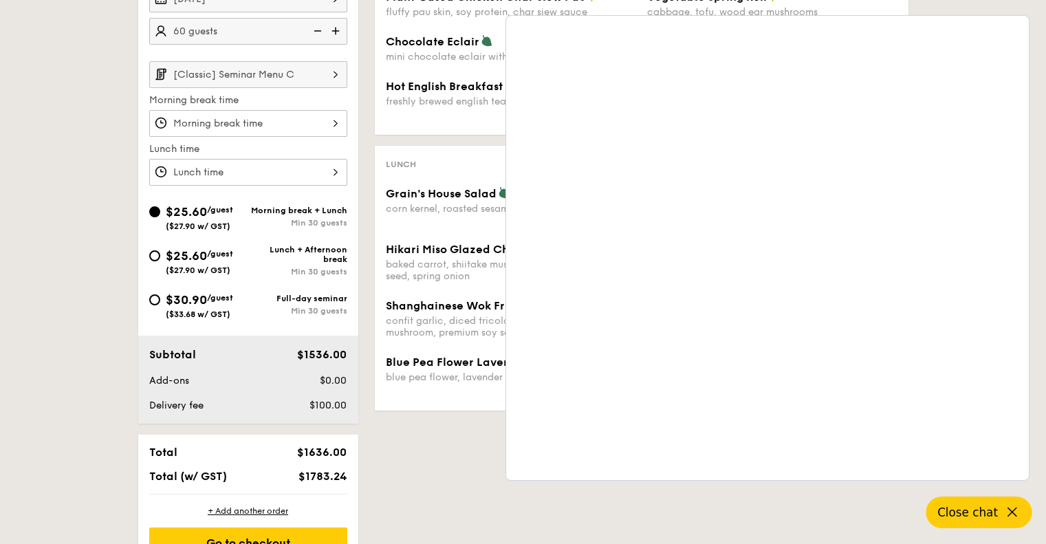
scroll to position [413, 0]
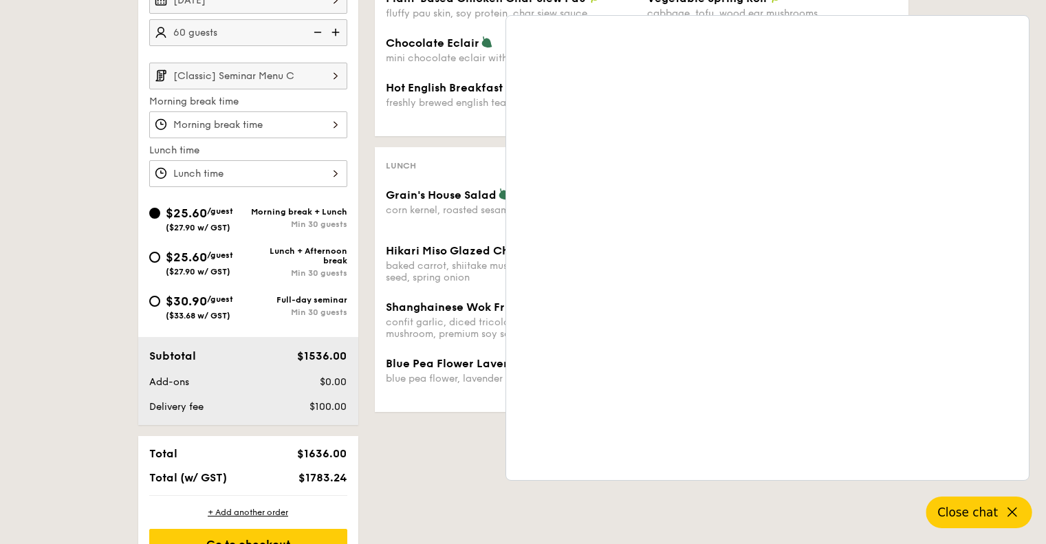
click at [1010, 508] on icon at bounding box center [1012, 512] width 17 height 17
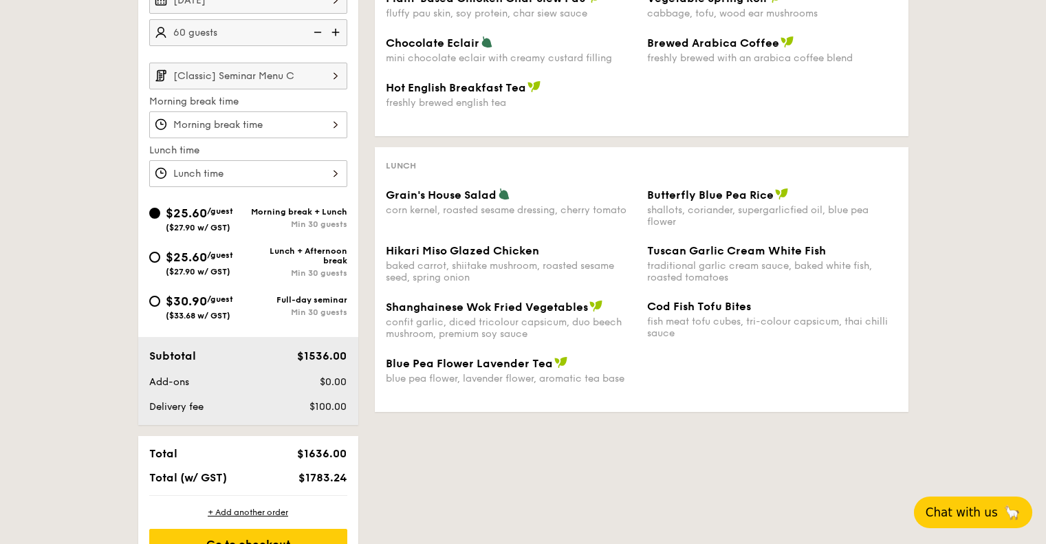
scroll to position [481, 0]
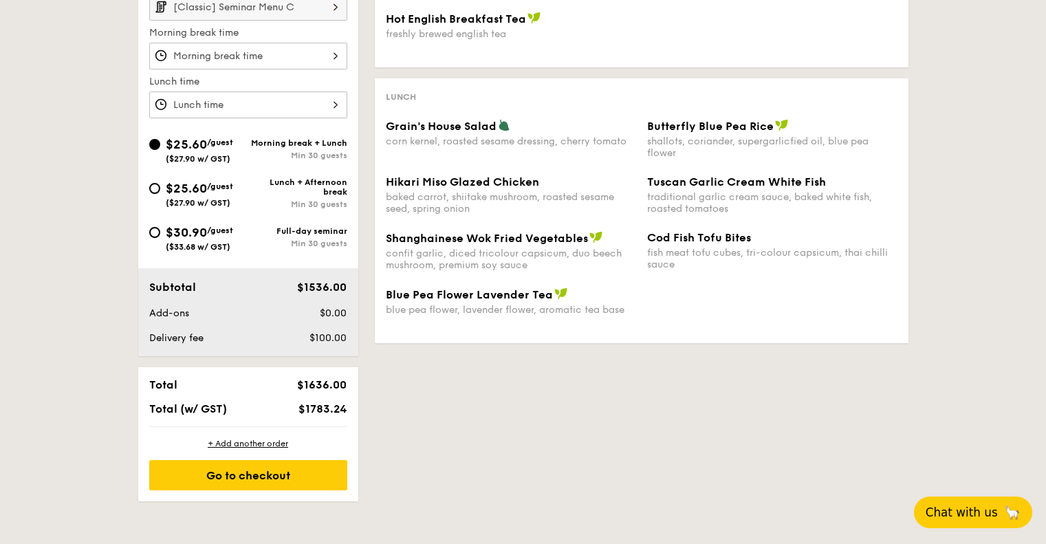
click at [338, 343] on span "$100.00" at bounding box center [327, 338] width 37 height 12
drag, startPoint x: 315, startPoint y: 338, endPoint x: 345, endPoint y: 336, distance: 29.7
click at [345, 335] on span "$100.00" at bounding box center [327, 338] width 37 height 12
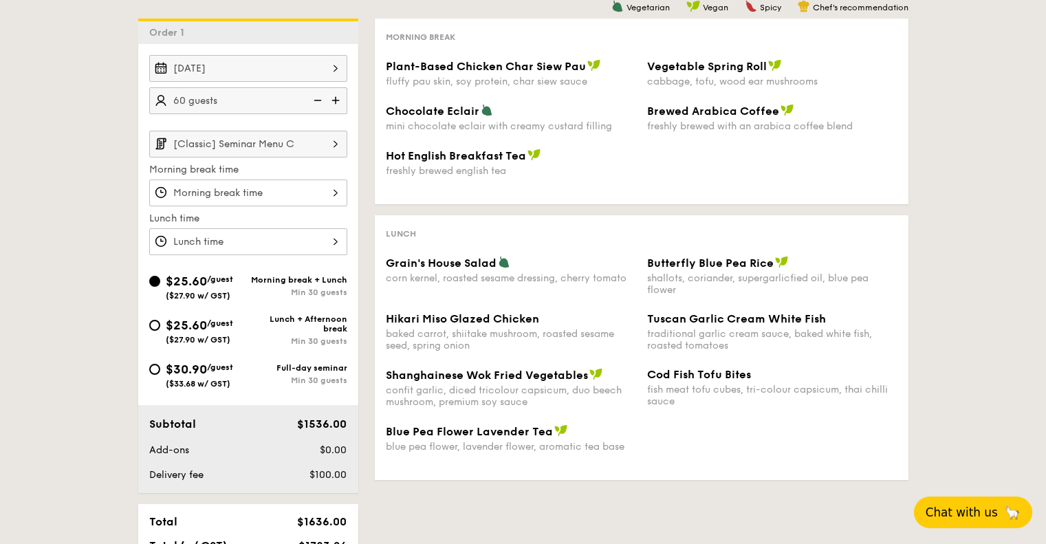
scroll to position [344, 0]
click at [300, 140] on input "[Classic] Seminar Menu C" at bounding box center [248, 144] width 198 height 27
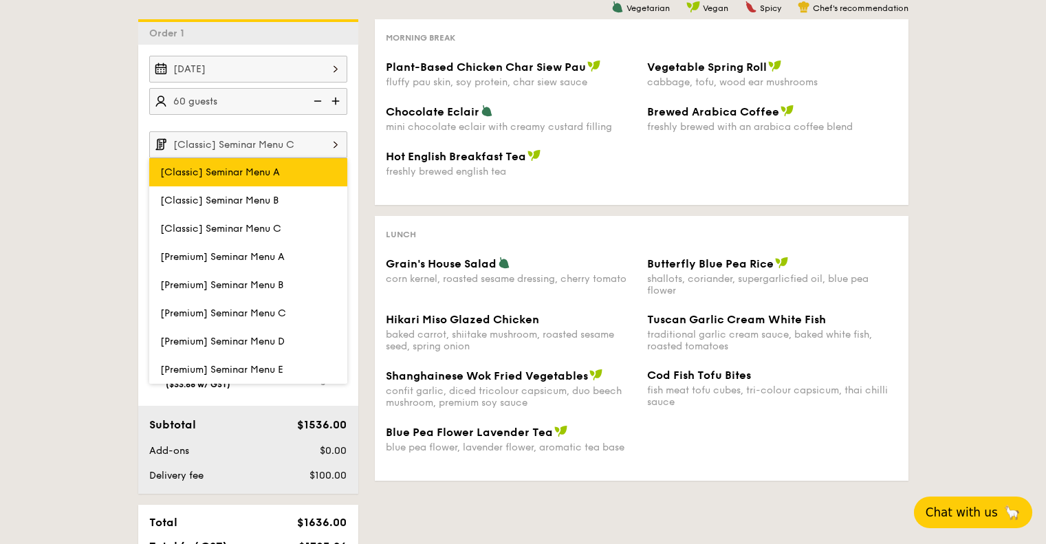
click at [295, 170] on label "[Classic] Seminar Menu A" at bounding box center [248, 172] width 198 height 28
click at [0, 0] on input "[Classic] Seminar Menu A" at bounding box center [0, 0] width 0 height 0
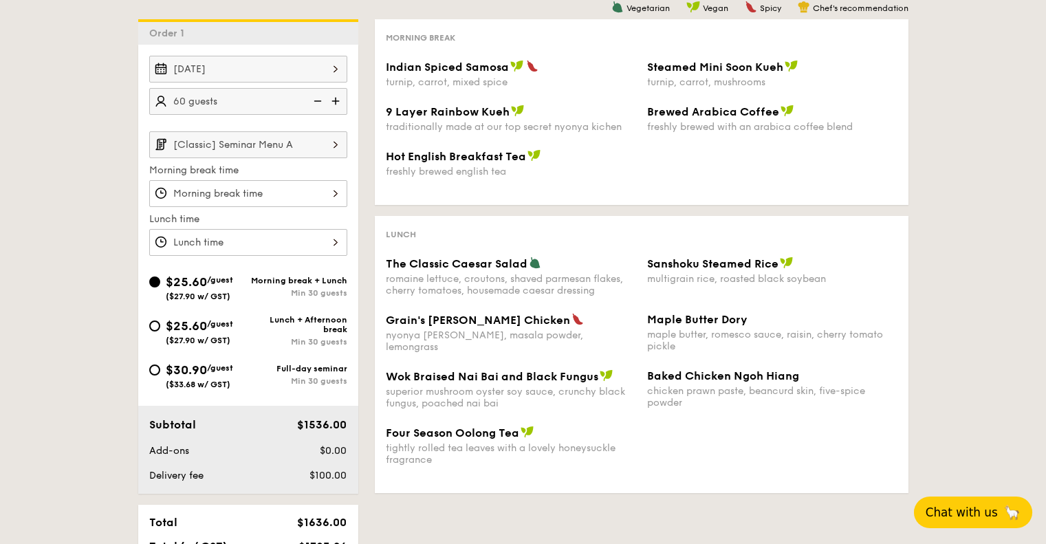
click at [318, 145] on input "[Classic] Seminar Menu A" at bounding box center [248, 144] width 198 height 27
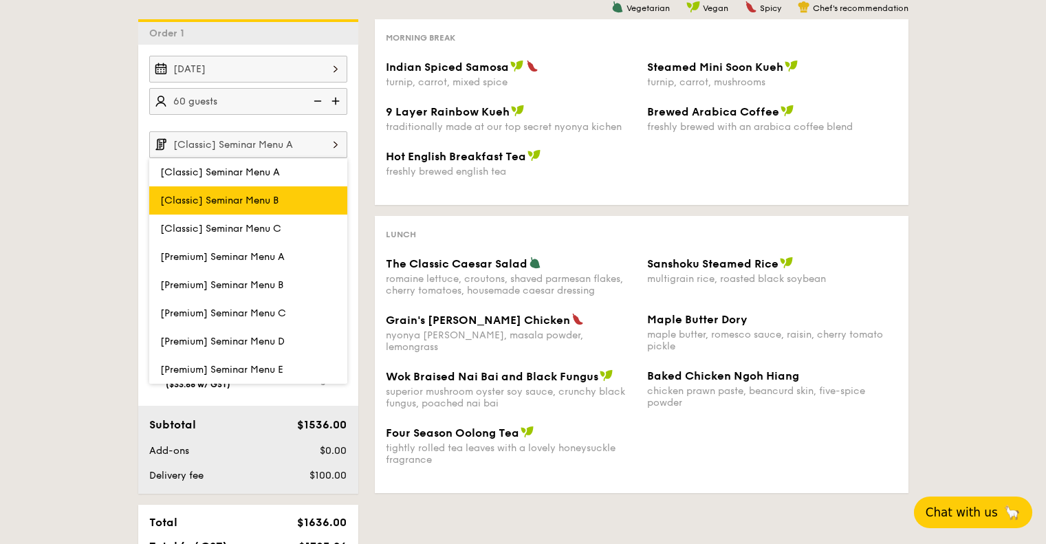
click at [297, 199] on label "[Classic] Seminar Menu B" at bounding box center [248, 200] width 198 height 28
click at [0, 0] on input "[Classic] Seminar Menu B" at bounding box center [0, 0] width 0 height 0
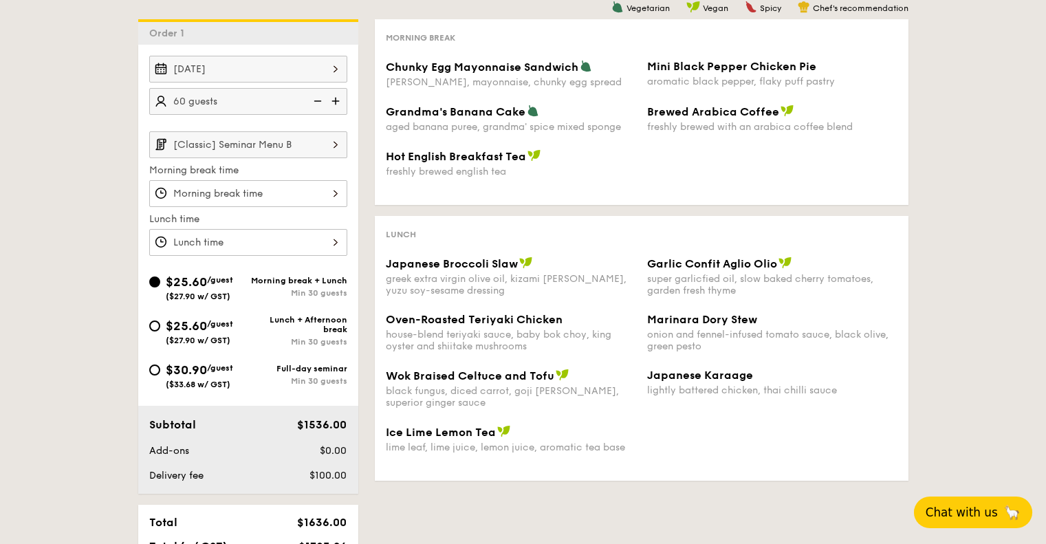
click at [316, 140] on input "[Classic] Seminar Menu B" at bounding box center [248, 144] width 198 height 27
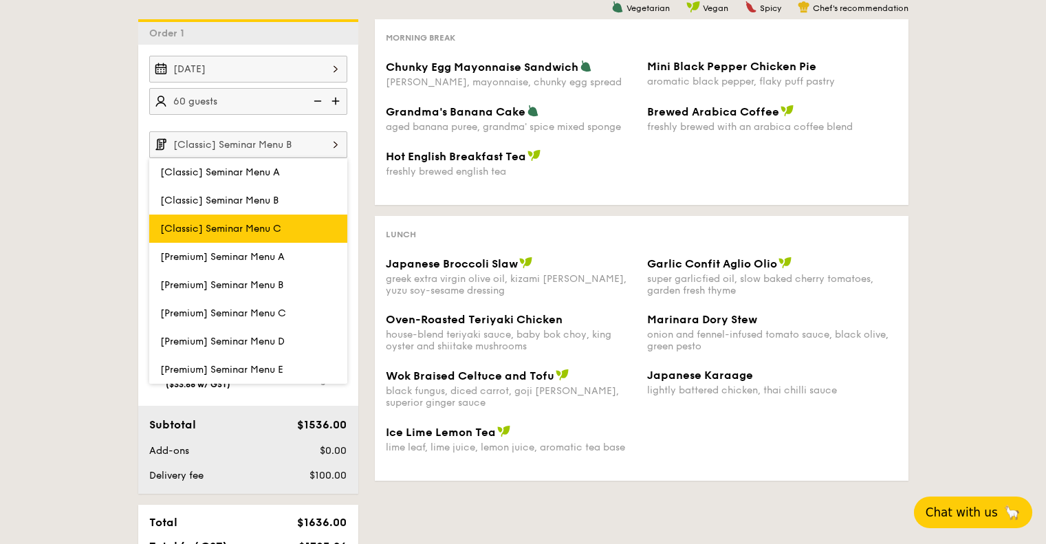
click at [315, 221] on label "[Classic] Seminar Menu C" at bounding box center [248, 229] width 198 height 28
click at [0, 0] on input "[Classic] Seminar Menu C" at bounding box center [0, 0] width 0 height 0
type input "[Classic] Seminar Menu C"
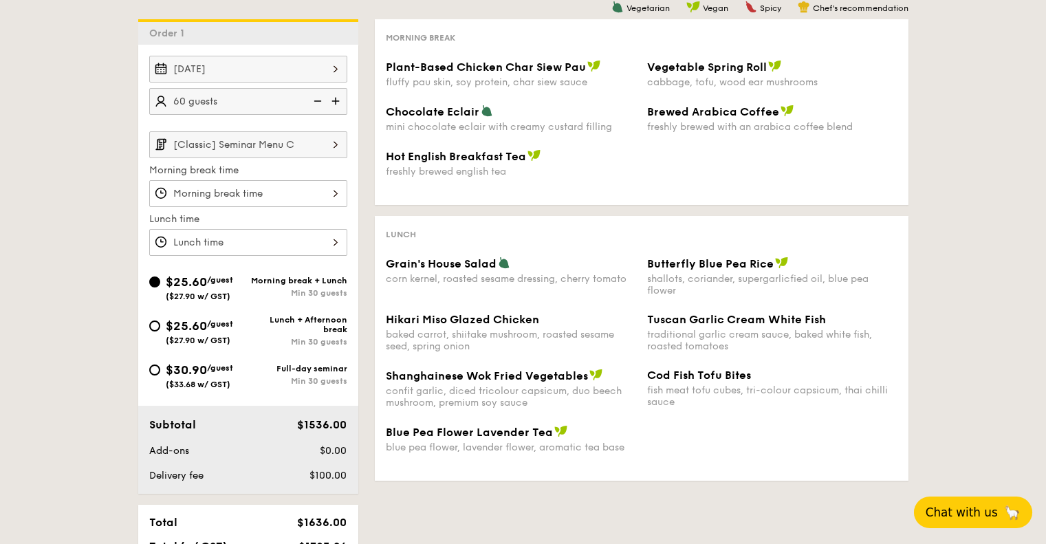
scroll to position [619, 0]
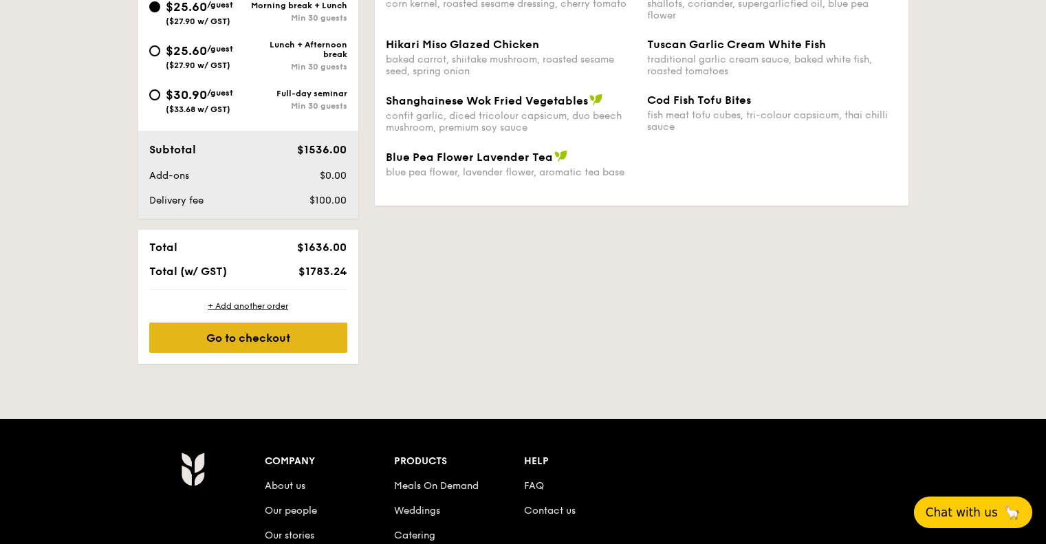
click at [315, 335] on div "Go to checkout" at bounding box center [248, 338] width 198 height 30
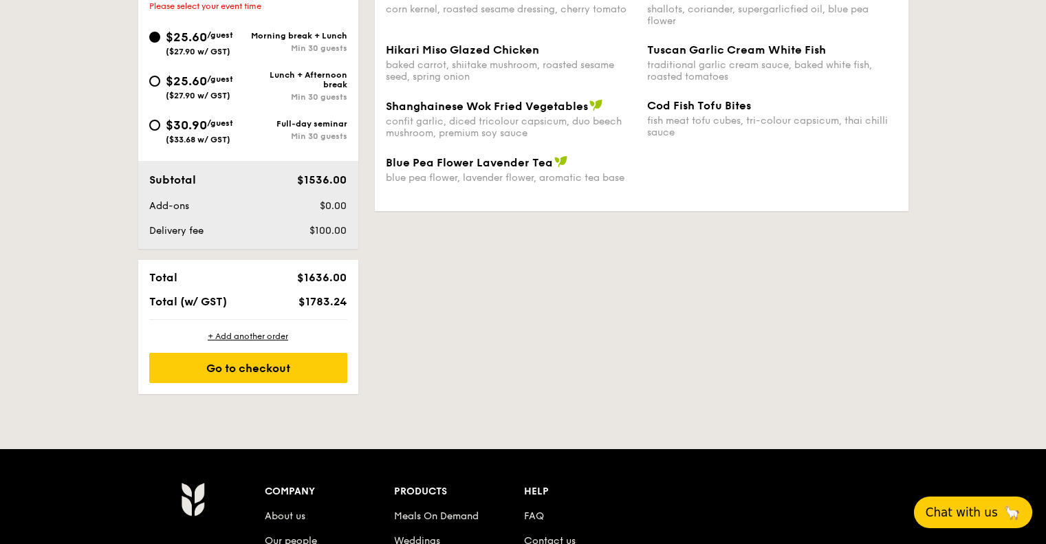
scroll to position [342, 0]
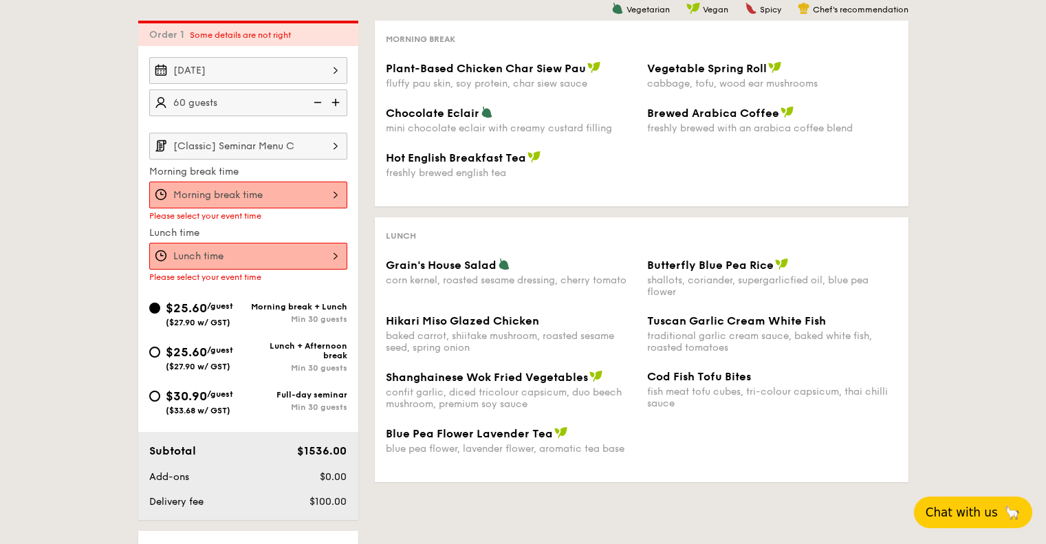
click at [232, 186] on input "Plant-Based Chicken Char Siew Pau fluffy pau skin, soy protein, char siew sauce" at bounding box center [248, 195] width 198 height 27
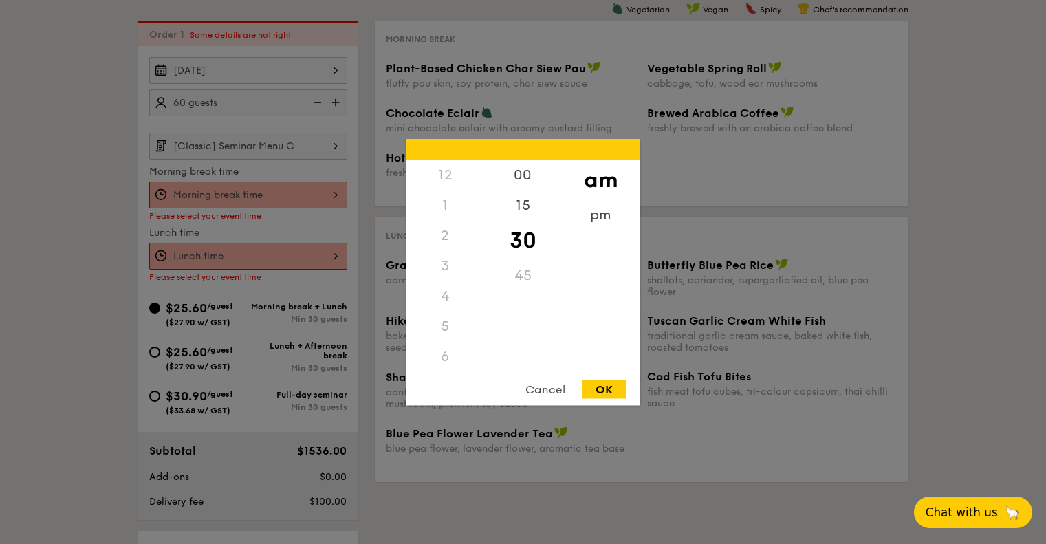
scroll to position [151, 0]
click at [454, 294] on div "9" at bounding box center [445, 301] width 78 height 40
click at [614, 384] on div "OK" at bounding box center [604, 389] width 45 height 19
type input "9:30AM"
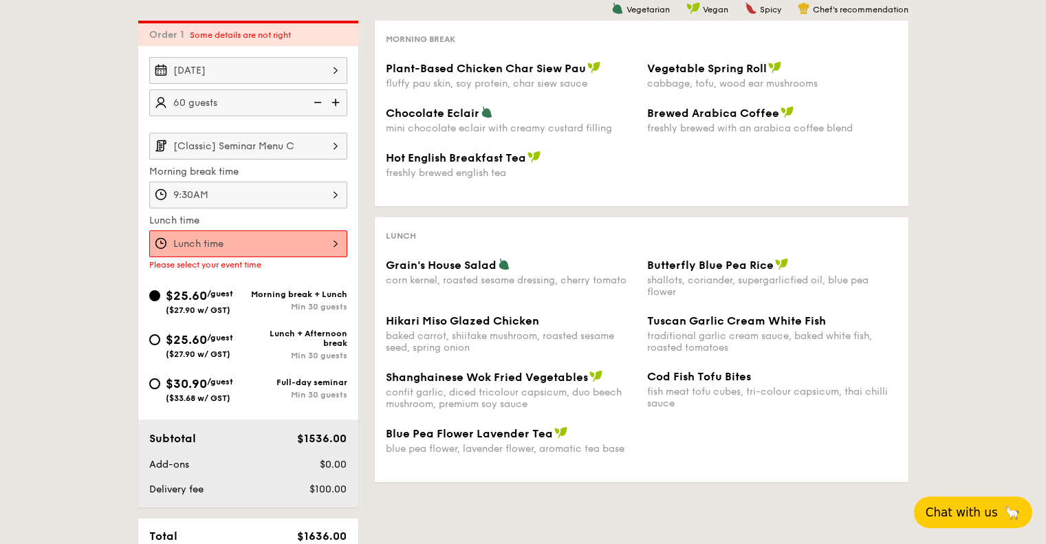
click at [262, 248] on input "Plant-Based Chicken Char Siew Pau fluffy pau skin, soy protein, char siew sauce" at bounding box center [248, 243] width 198 height 27
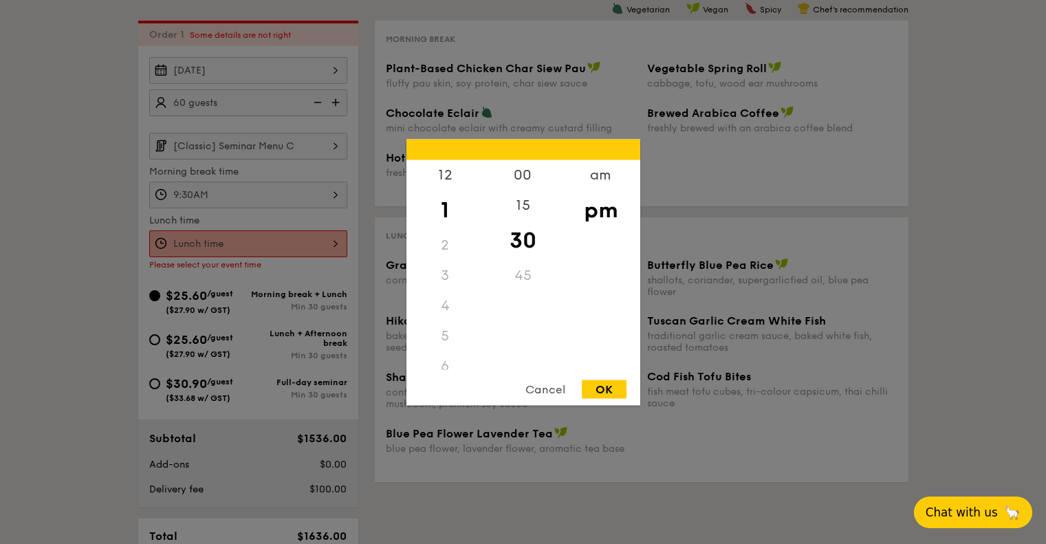
drag, startPoint x: 445, startPoint y: 272, endPoint x: 443, endPoint y: 255, distance: 16.6
click at [443, 254] on div "2" at bounding box center [445, 245] width 78 height 30
click at [443, 239] on div "2" at bounding box center [445, 245] width 78 height 30
click at [440, 174] on div "12" at bounding box center [445, 180] width 78 height 40
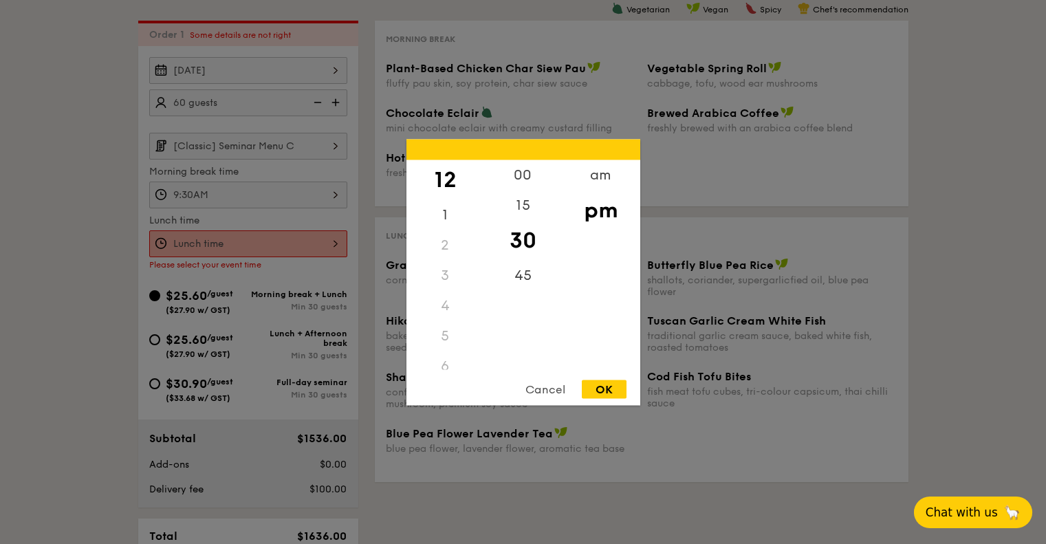
click at [614, 388] on div "OK" at bounding box center [604, 389] width 45 height 19
type input "12:30PM"
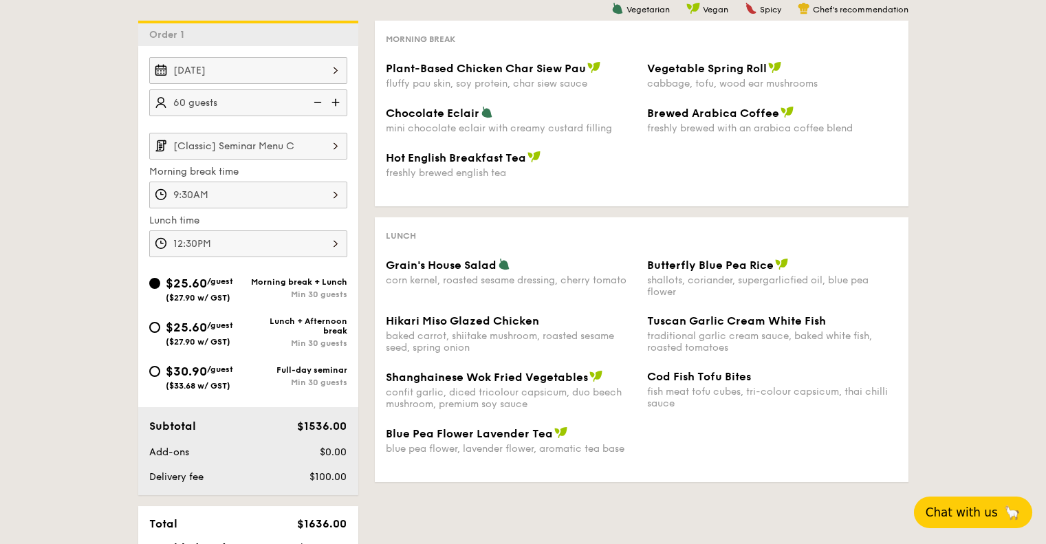
scroll to position [617, 0]
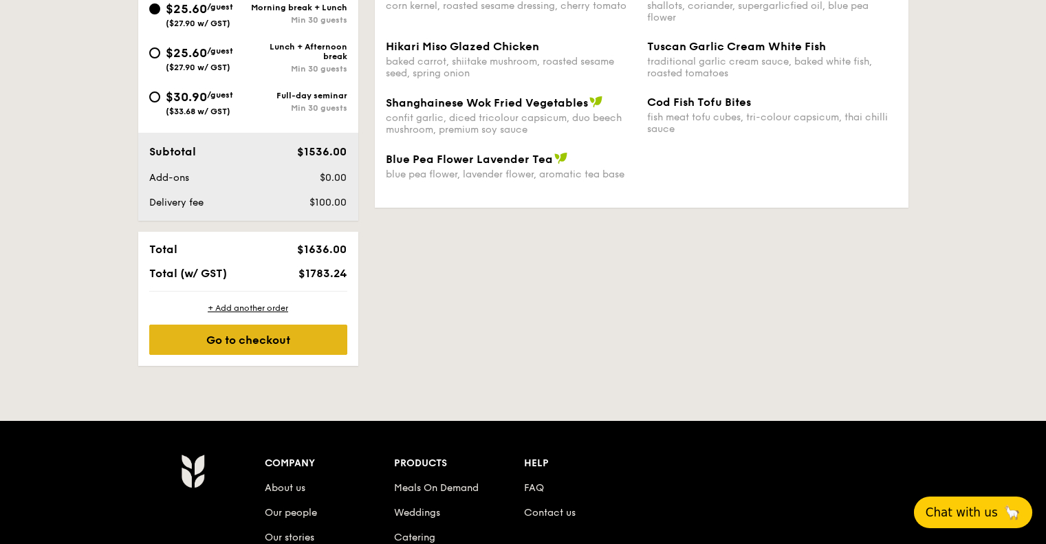
click at [311, 331] on div "Go to checkout" at bounding box center [248, 340] width 198 height 30
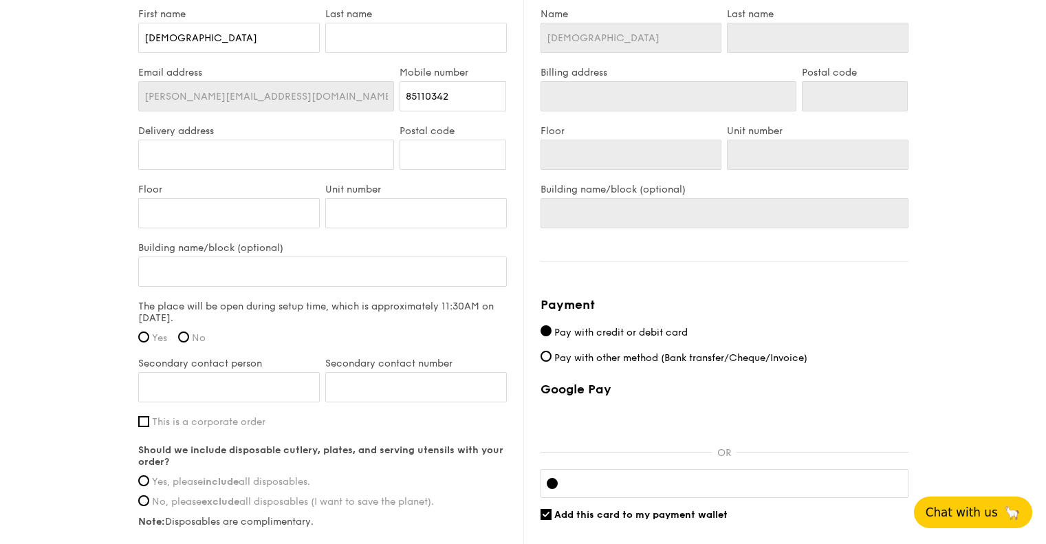
scroll to position [1067, 0]
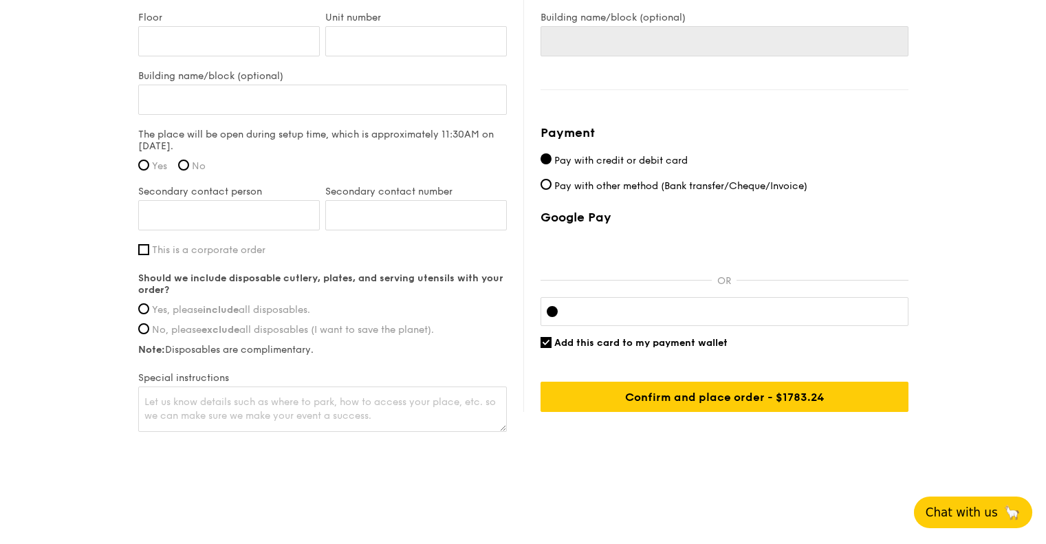
click at [310, 313] on span "Yes, please include all disposables." at bounding box center [231, 310] width 158 height 12
click at [149, 313] on input "Yes, please include all disposables." at bounding box center [143, 308] width 11 height 11
radio input "true"
click at [307, 329] on span "No, please exclude all disposables (I want to save the planet)." at bounding box center [293, 330] width 282 height 12
click at [149, 329] on input "No, please exclude all disposables (I want to save the planet)." at bounding box center [143, 328] width 11 height 11
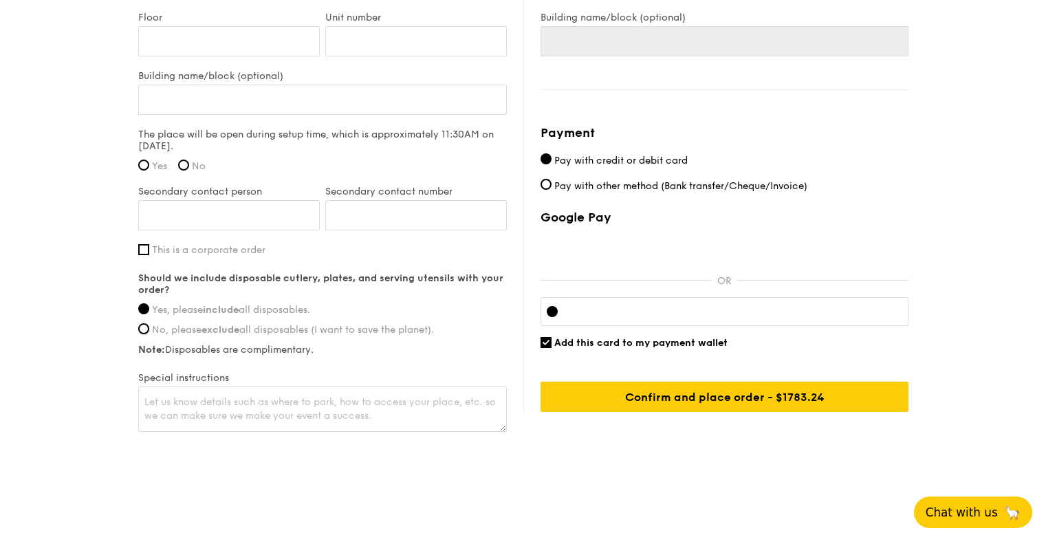
radio input "true"
click at [297, 308] on span "Yes, please include all disposables." at bounding box center [231, 310] width 158 height 12
click at [149, 308] on input "Yes, please include all disposables." at bounding box center [143, 308] width 11 height 11
radio input "true"
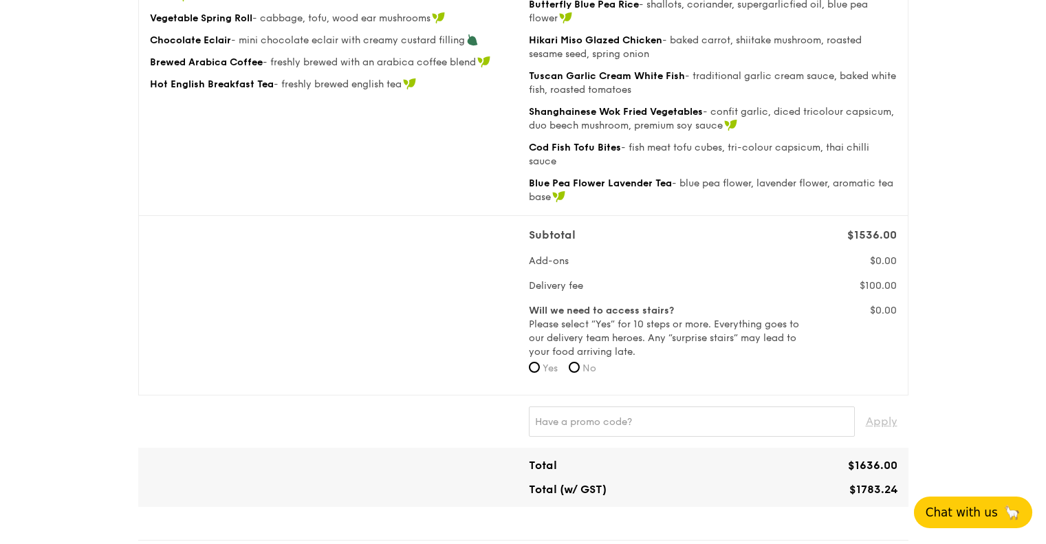
scroll to position [32, 0]
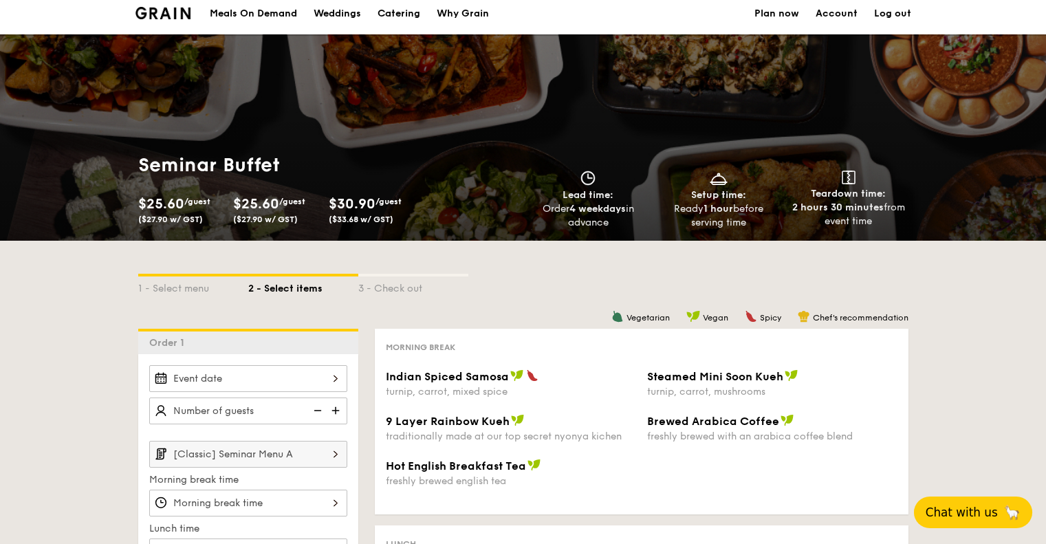
scroll to position [617, 0]
